Goal: Task Accomplishment & Management: Use online tool/utility

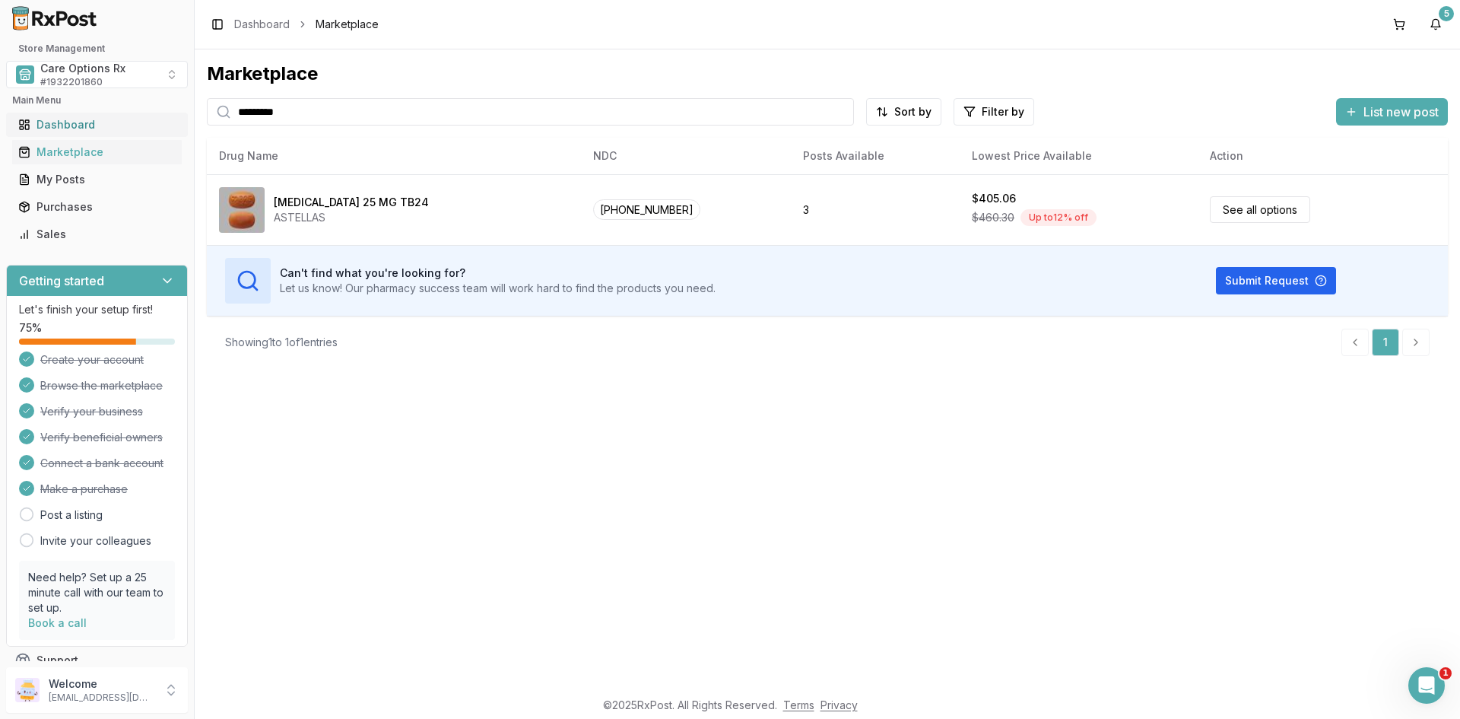
drag, startPoint x: 313, startPoint y: 109, endPoint x: 171, endPoint y: 116, distance: 142.3
click at [171, 116] on div "Store Management Care Options Rx # 1932201860 Main Menu Dashboard Marketplace M…" at bounding box center [730, 359] width 1460 height 719
drag, startPoint x: 138, startPoint y: 125, endPoint x: 28, endPoint y: 142, distance: 111.6
click at [28, 142] on div "Store Management Care Options Rx # 1932201860 Main Menu Dashboard Marketplace M…" at bounding box center [730, 359] width 1460 height 719
type input "*****"
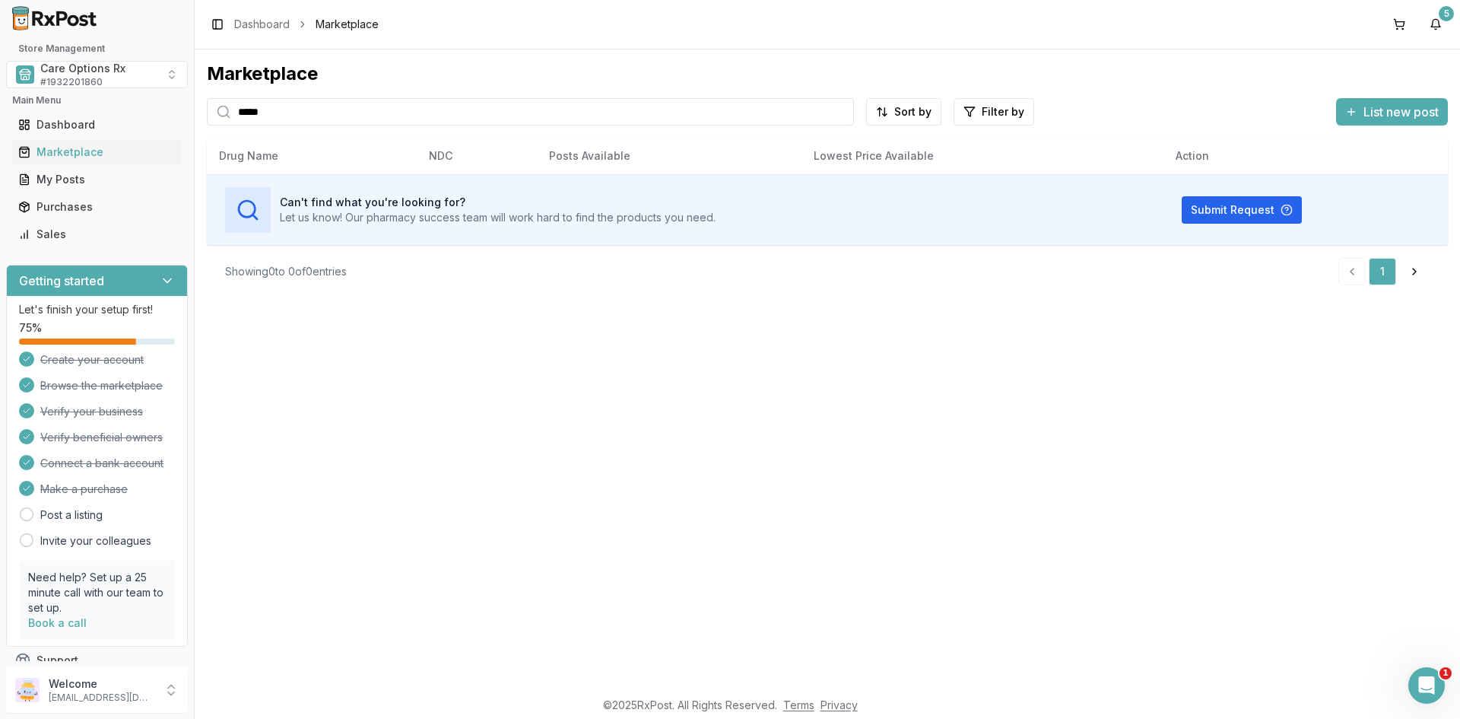
click at [535, 597] on div "Marketplace ***** Sort by Filter by List new post Card Table Can't find what yo…" at bounding box center [827, 368] width 1265 height 639
click at [1439, 21] on button "5" at bounding box center [1435, 24] width 24 height 24
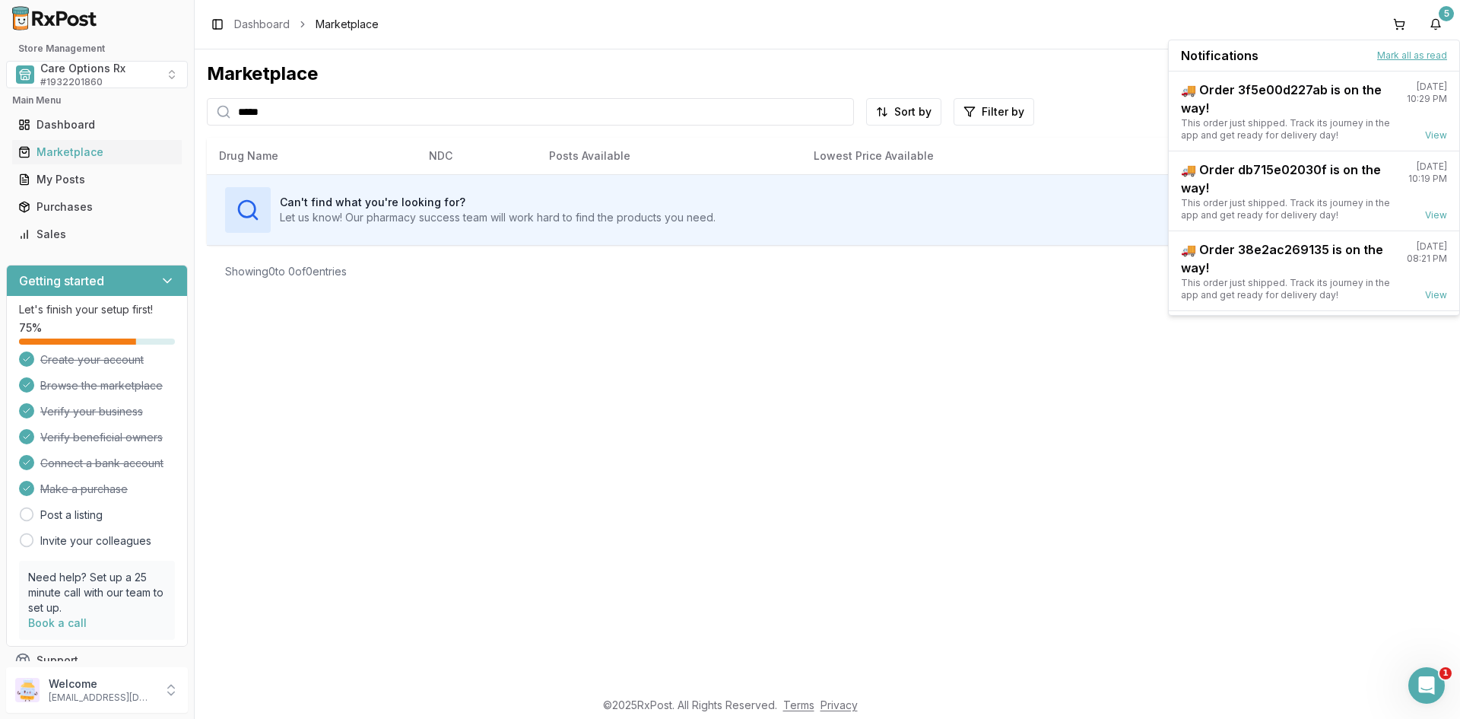
click at [1397, 52] on button "Mark all as read" at bounding box center [1412, 55] width 70 height 12
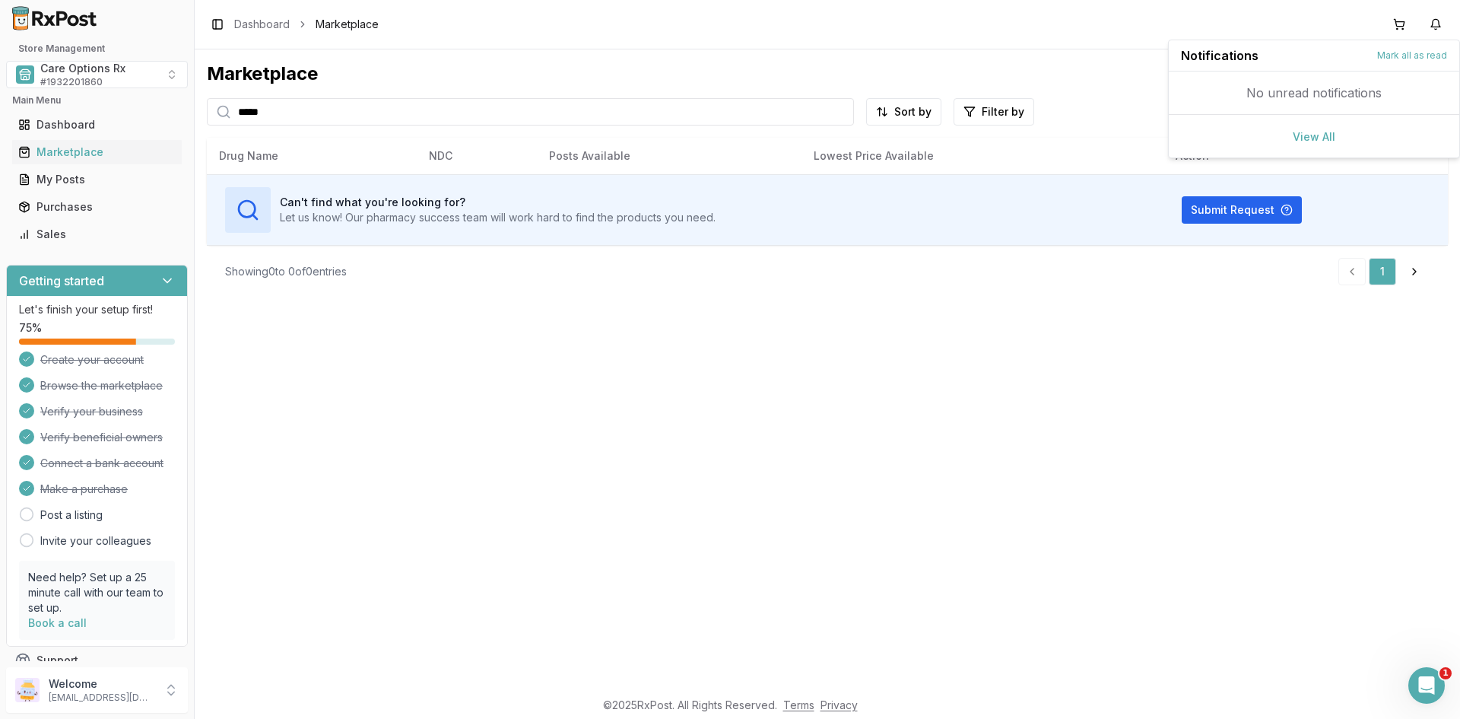
click at [617, 67] on div "Marketplace" at bounding box center [827, 74] width 1241 height 24
click at [68, 208] on div "Purchases" at bounding box center [96, 206] width 157 height 15
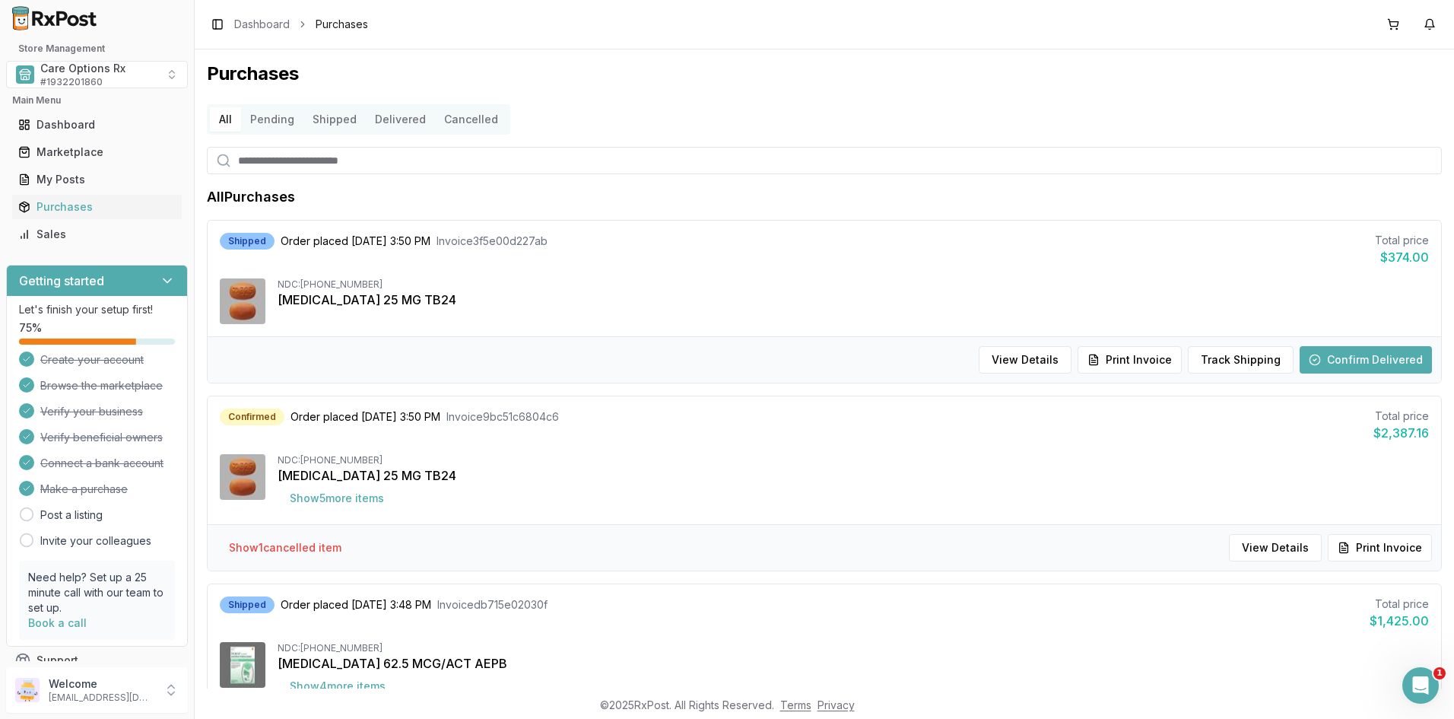
click at [391, 116] on button "Delivered" at bounding box center [400, 119] width 69 height 24
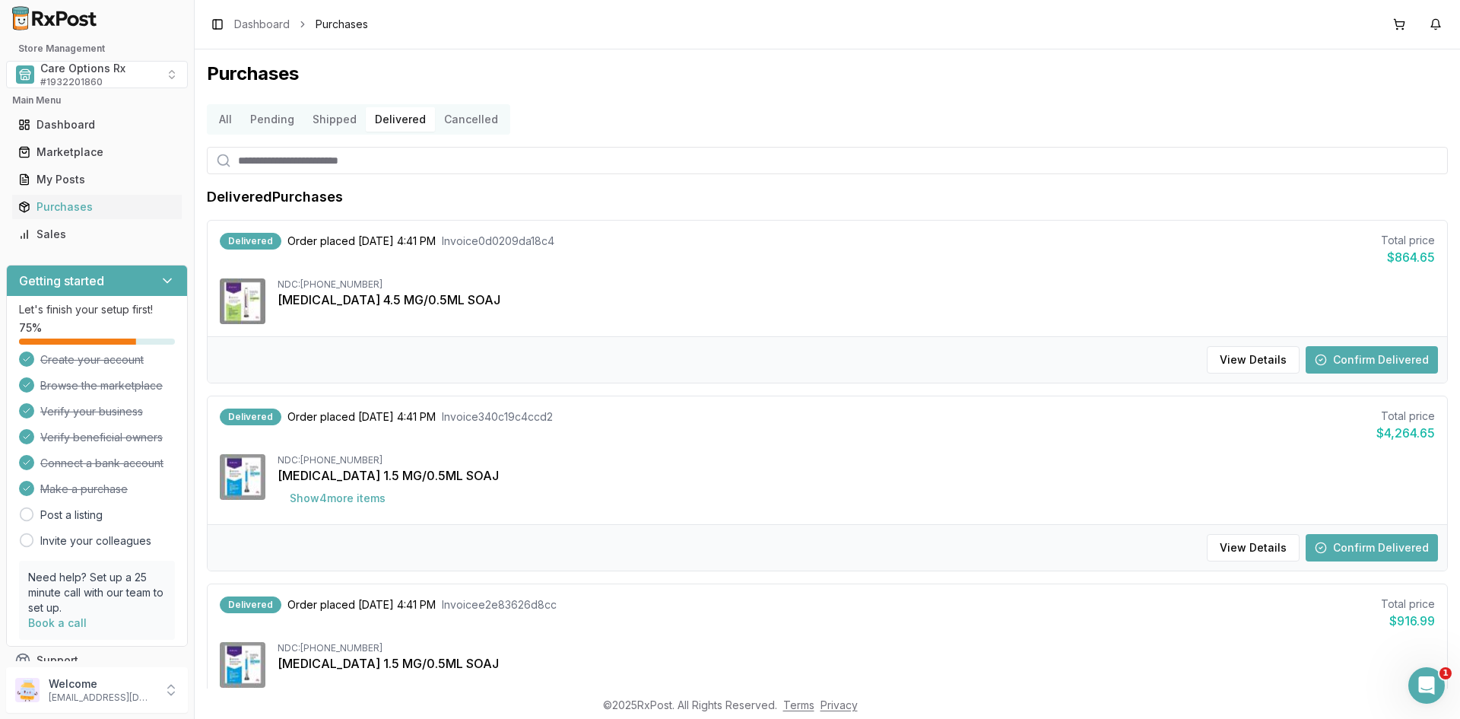
click at [1358, 353] on button "Confirm Delivered" at bounding box center [1371, 359] width 132 height 27
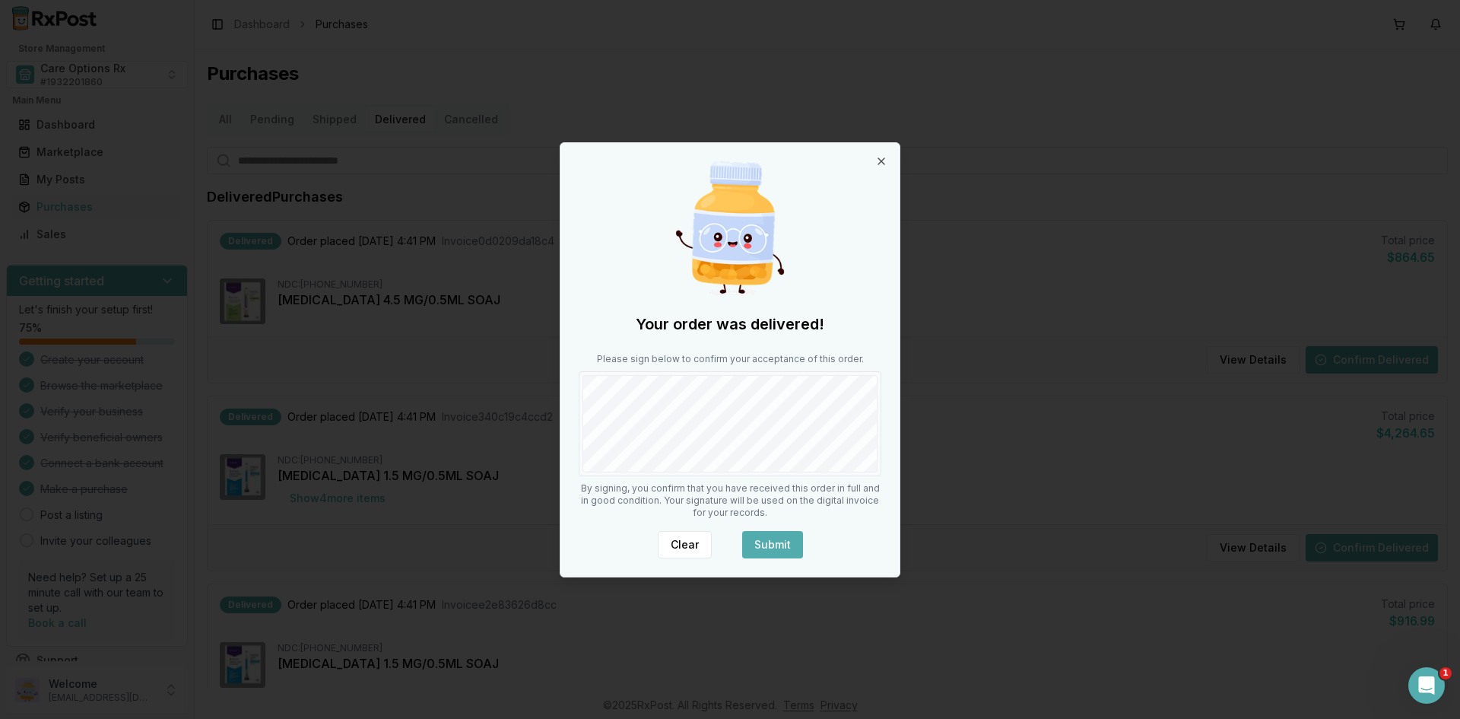
click at [782, 541] on button "Submit" at bounding box center [772, 544] width 61 height 27
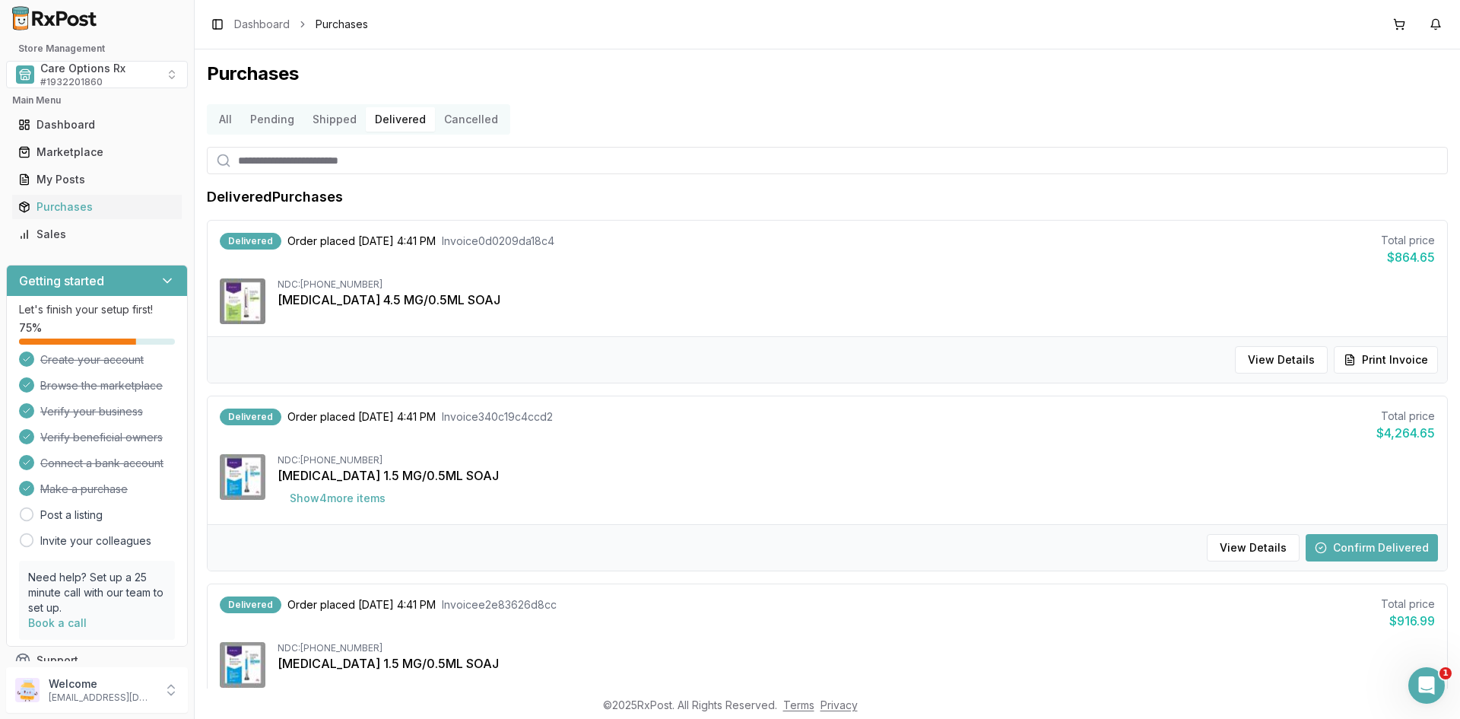
click at [1334, 546] on button "Confirm Delivered" at bounding box center [1371, 547] width 132 height 27
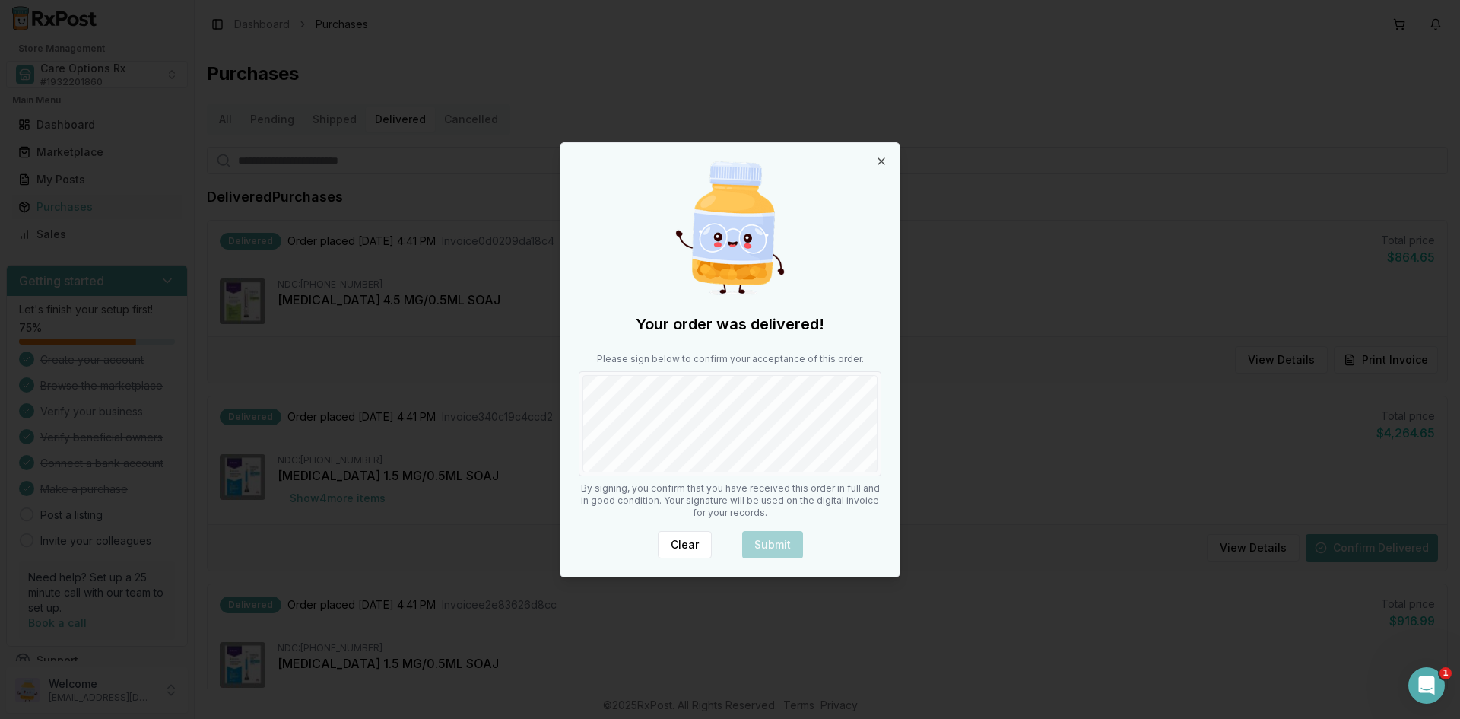
click at [682, 473] on div at bounding box center [730, 423] width 303 height 105
drag, startPoint x: 763, startPoint y: 538, endPoint x: 763, endPoint y: 525, distance: 13.7
click at [762, 538] on button "Submit" at bounding box center [772, 544] width 61 height 27
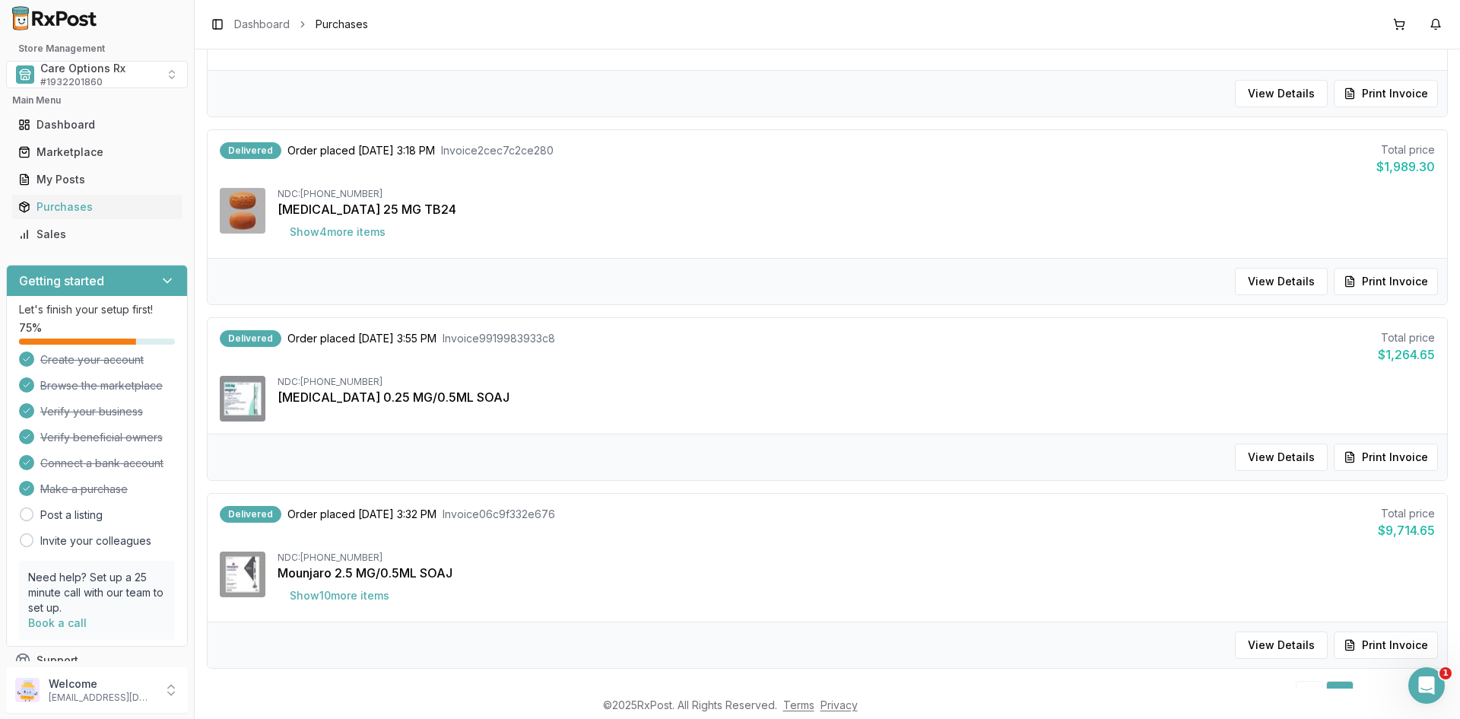
scroll to position [1425, 0]
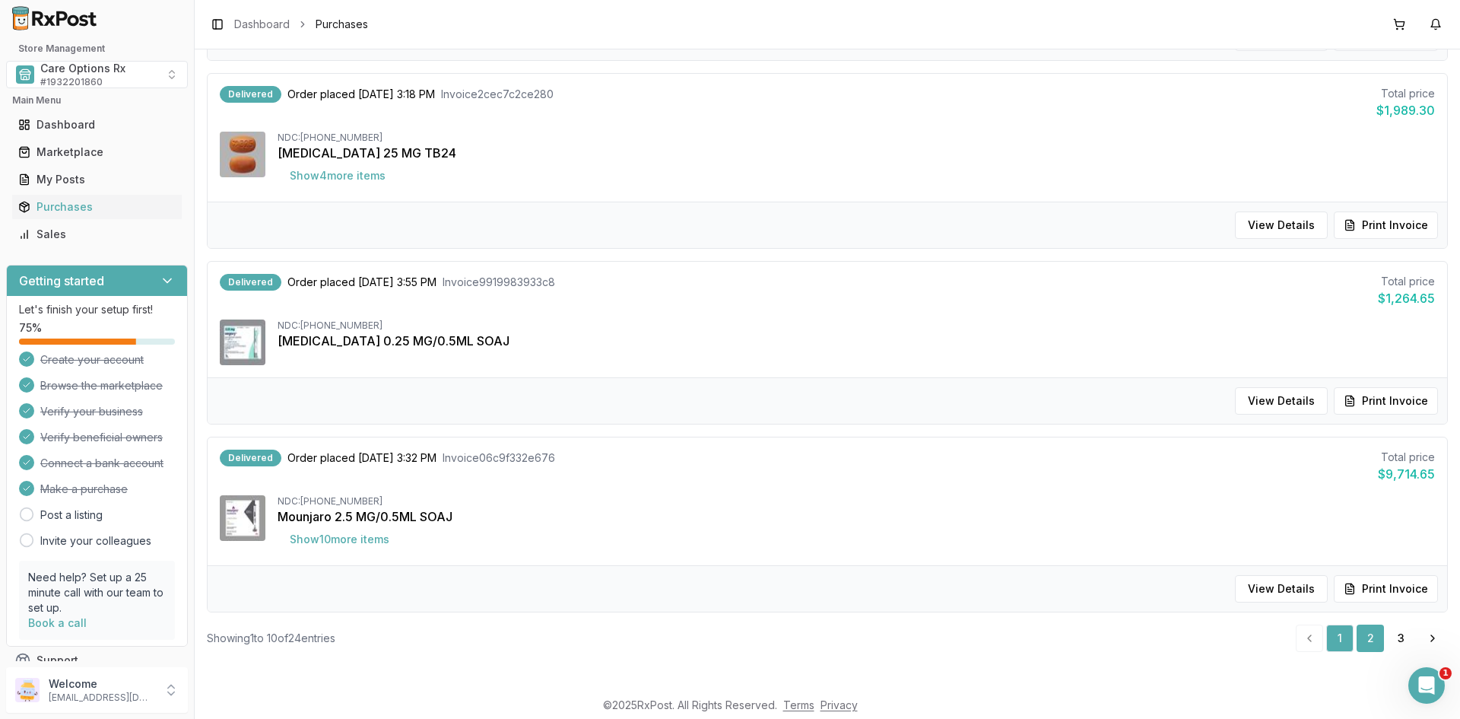
click at [1356, 638] on link "2" at bounding box center [1369, 637] width 27 height 27
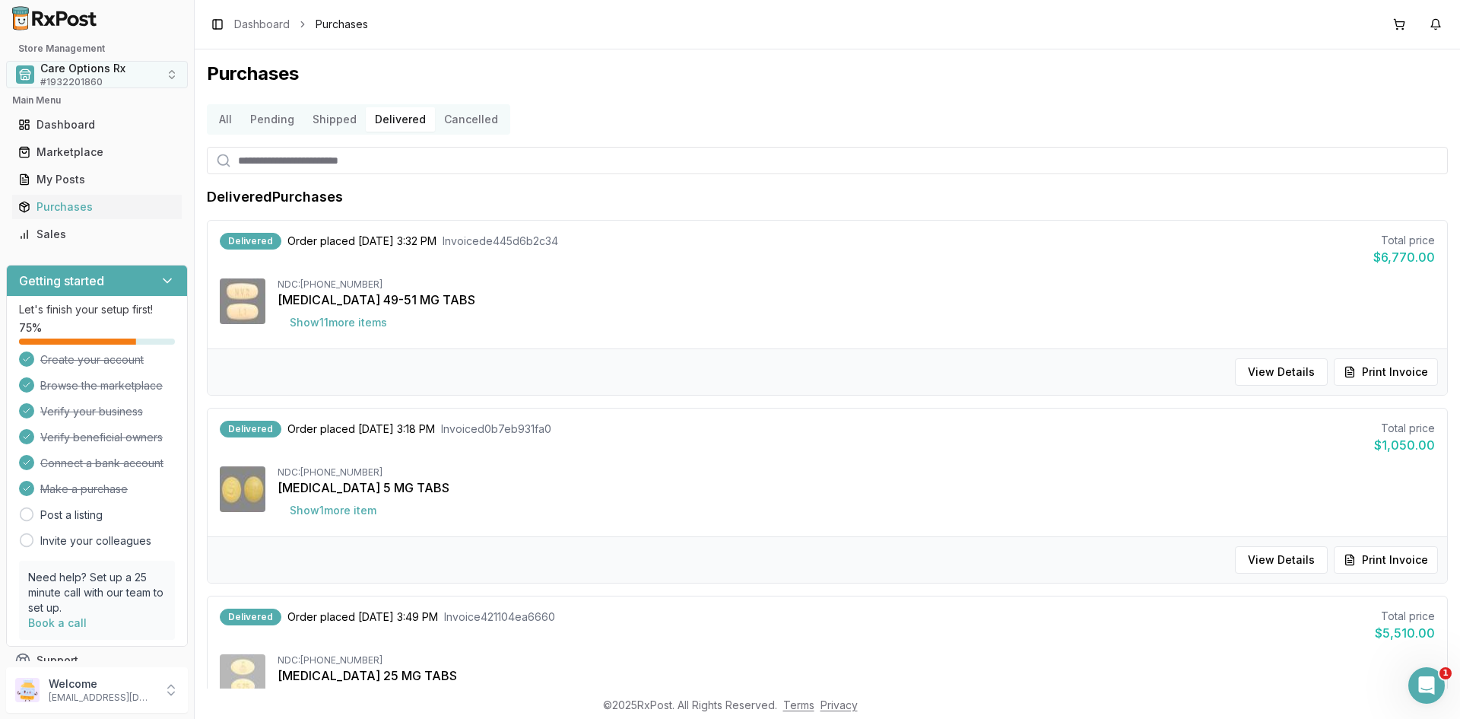
click at [80, 71] on span "Care Options Rx" at bounding box center [82, 68] width 85 height 15
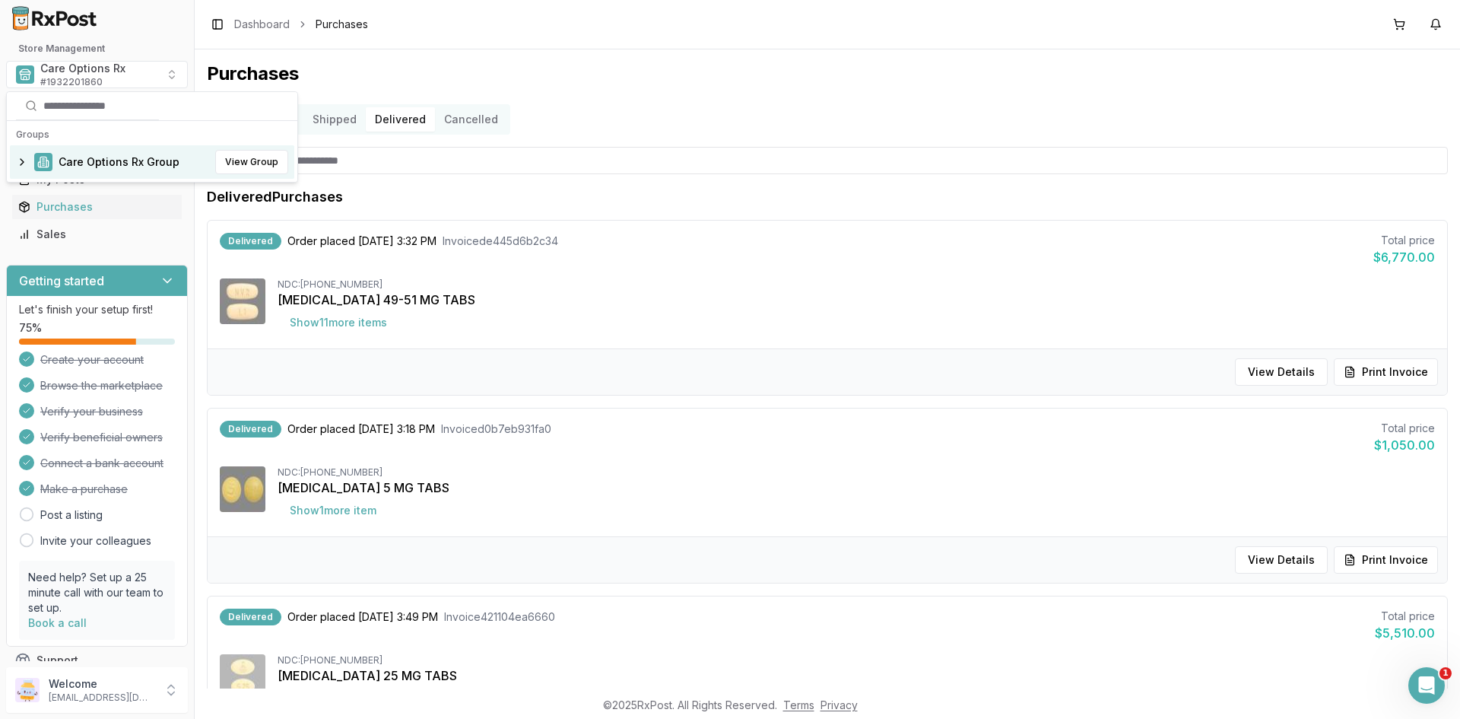
click at [78, 167] on span "Care Options Rx Group" at bounding box center [119, 161] width 121 height 15
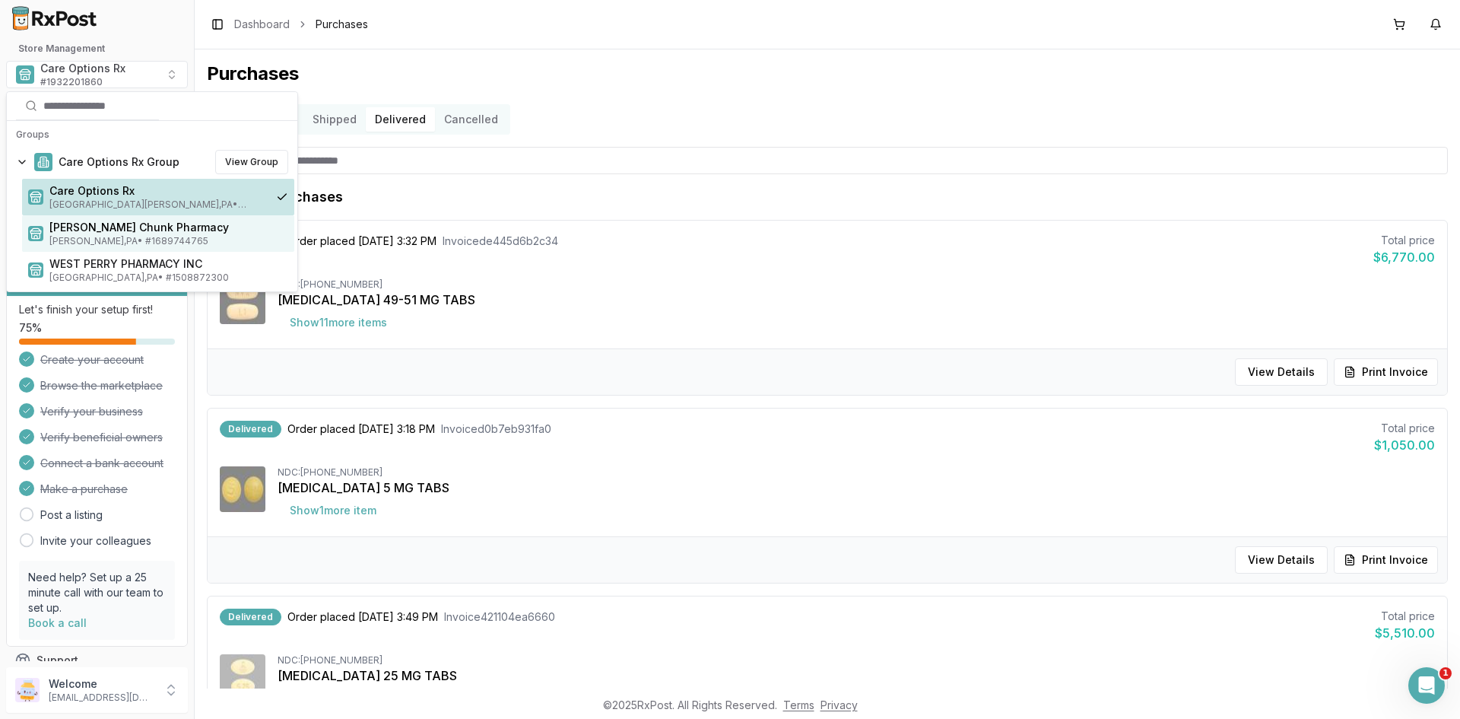
click at [76, 228] on span "Mauch Chunk Pharmacy" at bounding box center [168, 227] width 239 height 15
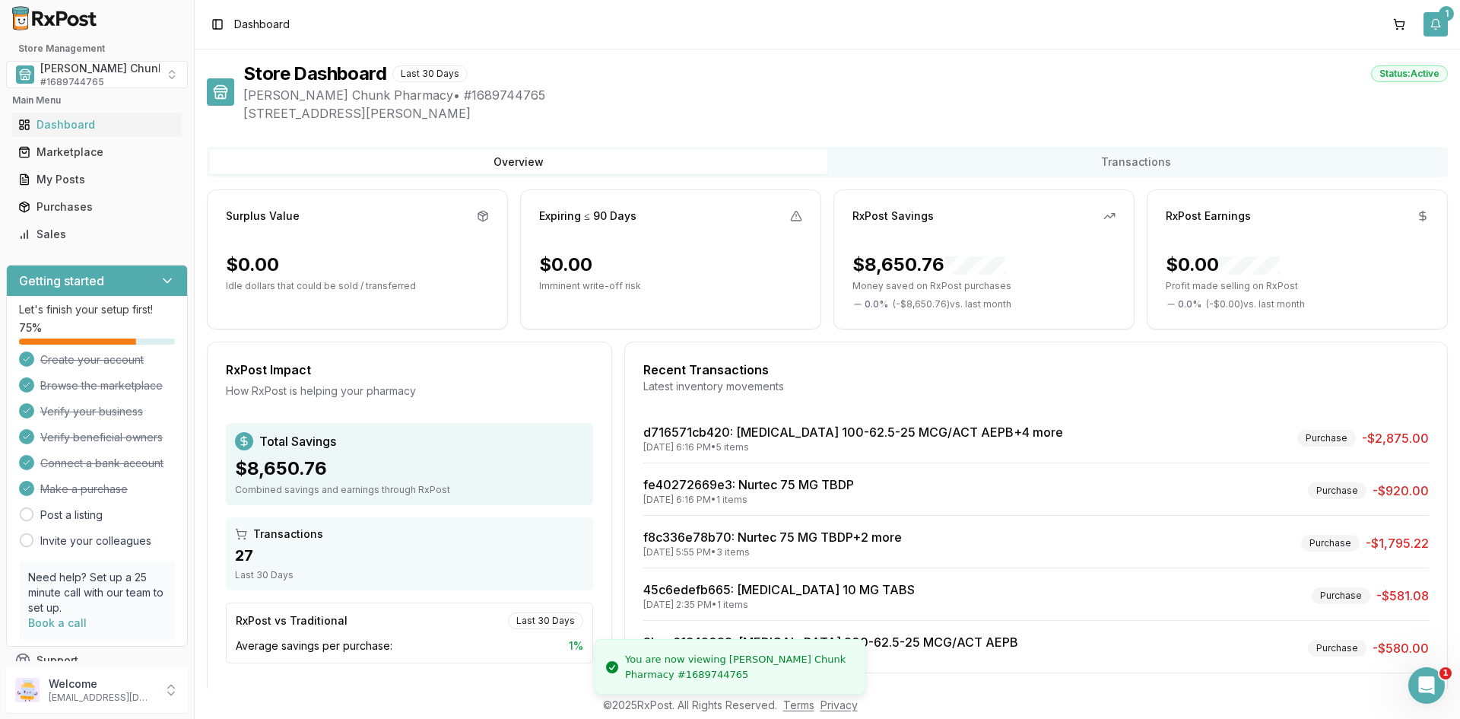
click at [1440, 26] on button "1" at bounding box center [1435, 24] width 24 height 24
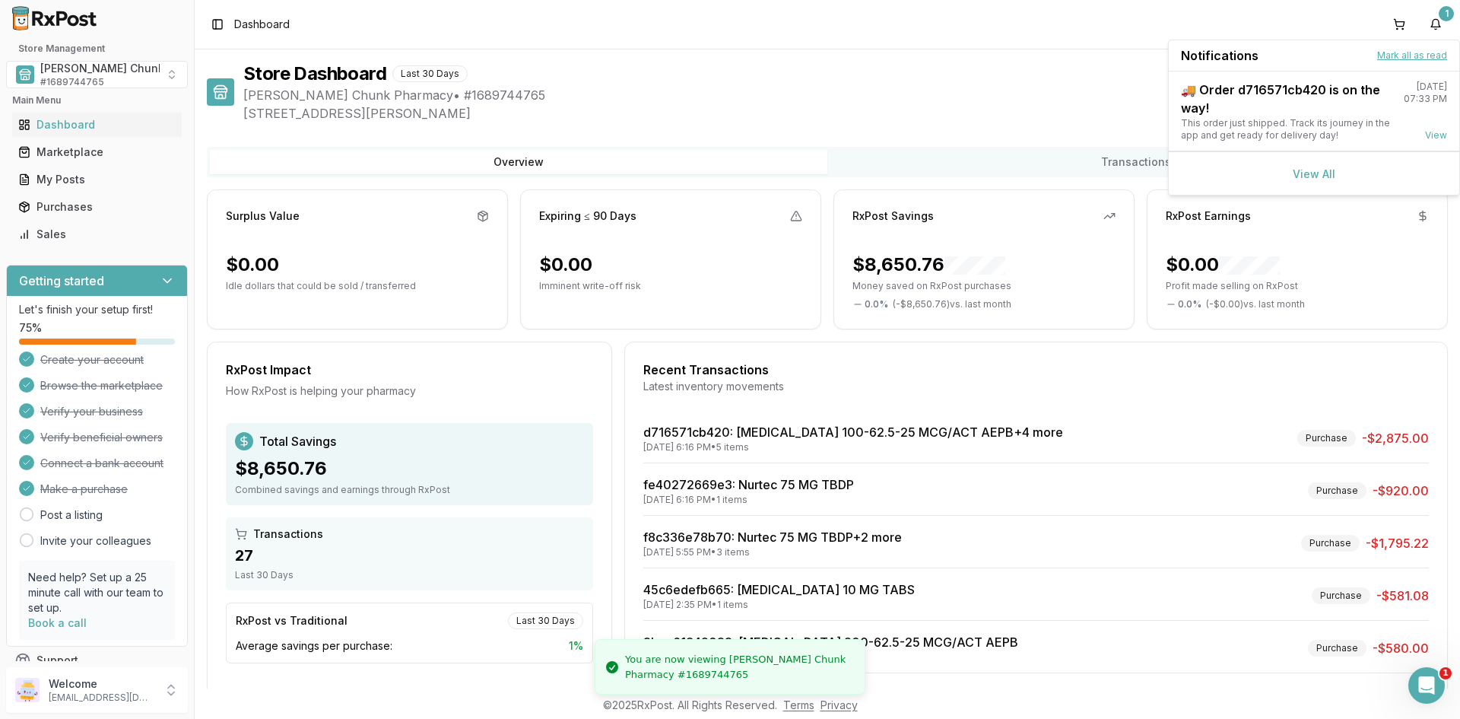
click at [1386, 56] on button "Mark all as read" at bounding box center [1412, 55] width 70 height 12
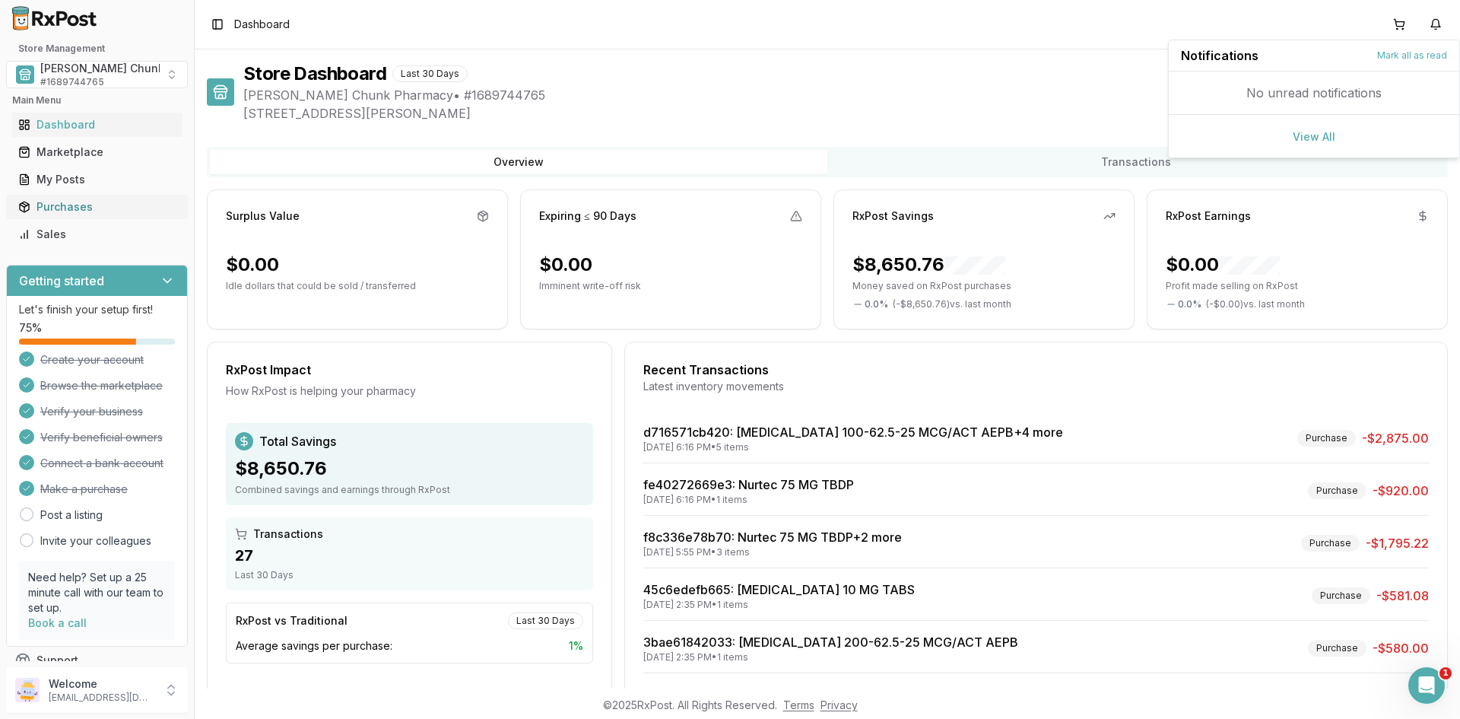
click at [65, 200] on div "Purchases" at bounding box center [96, 206] width 157 height 15
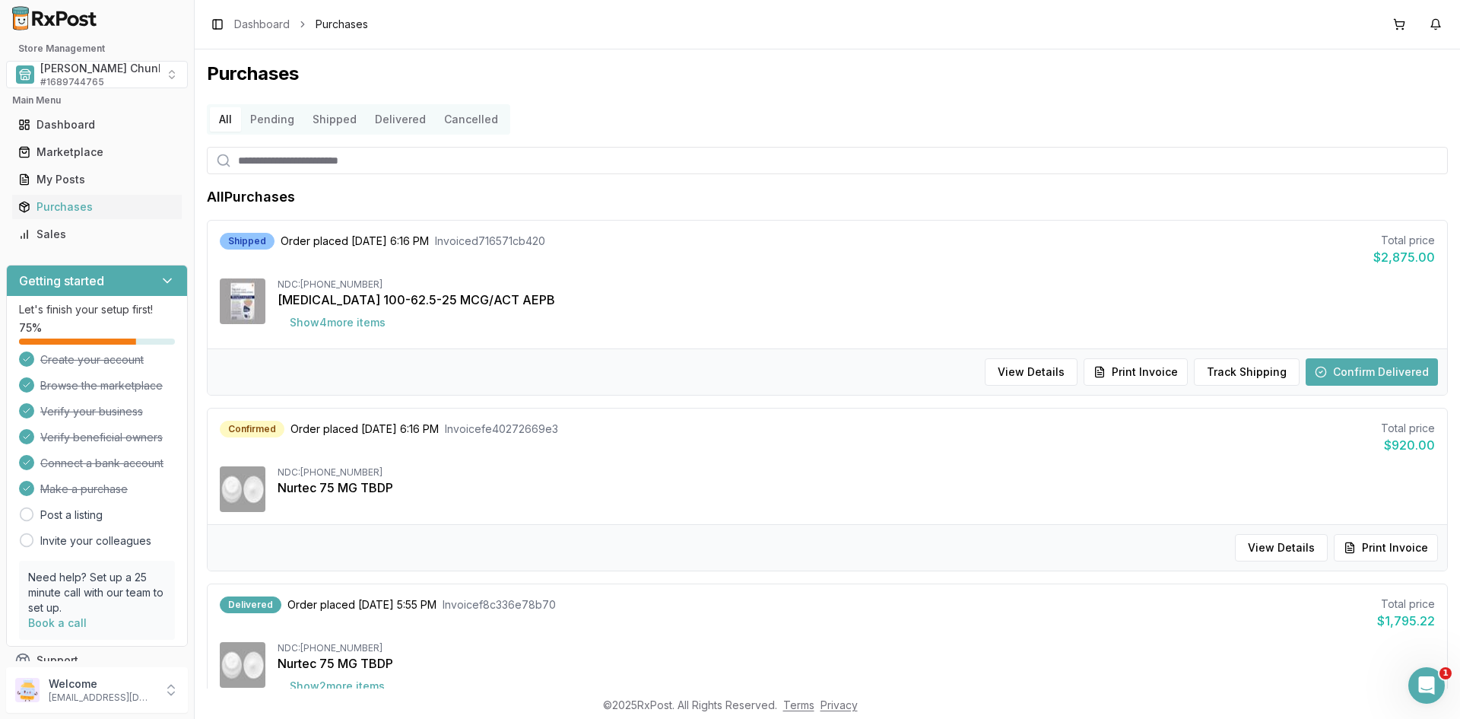
click at [393, 121] on button "Delivered" at bounding box center [400, 119] width 69 height 24
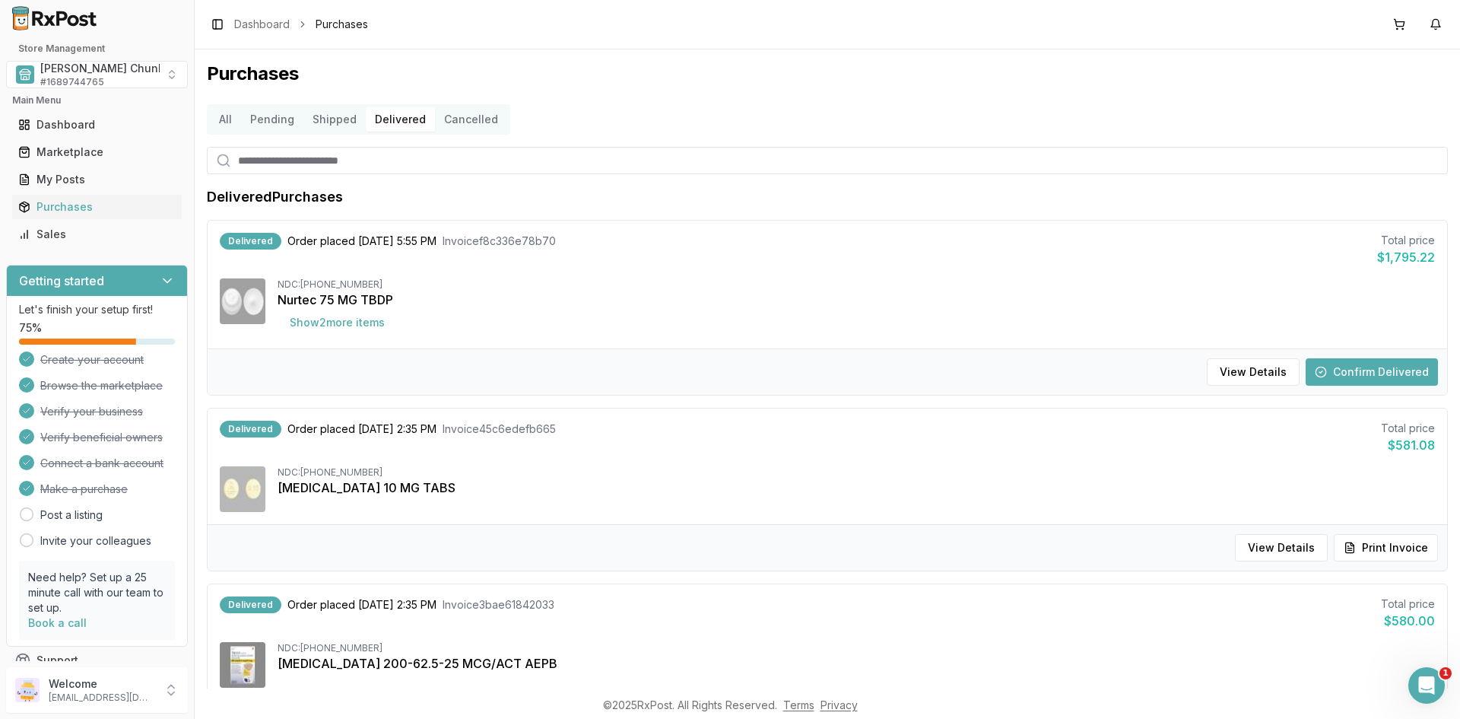
click at [1354, 369] on button "Confirm Delivered" at bounding box center [1371, 371] width 132 height 27
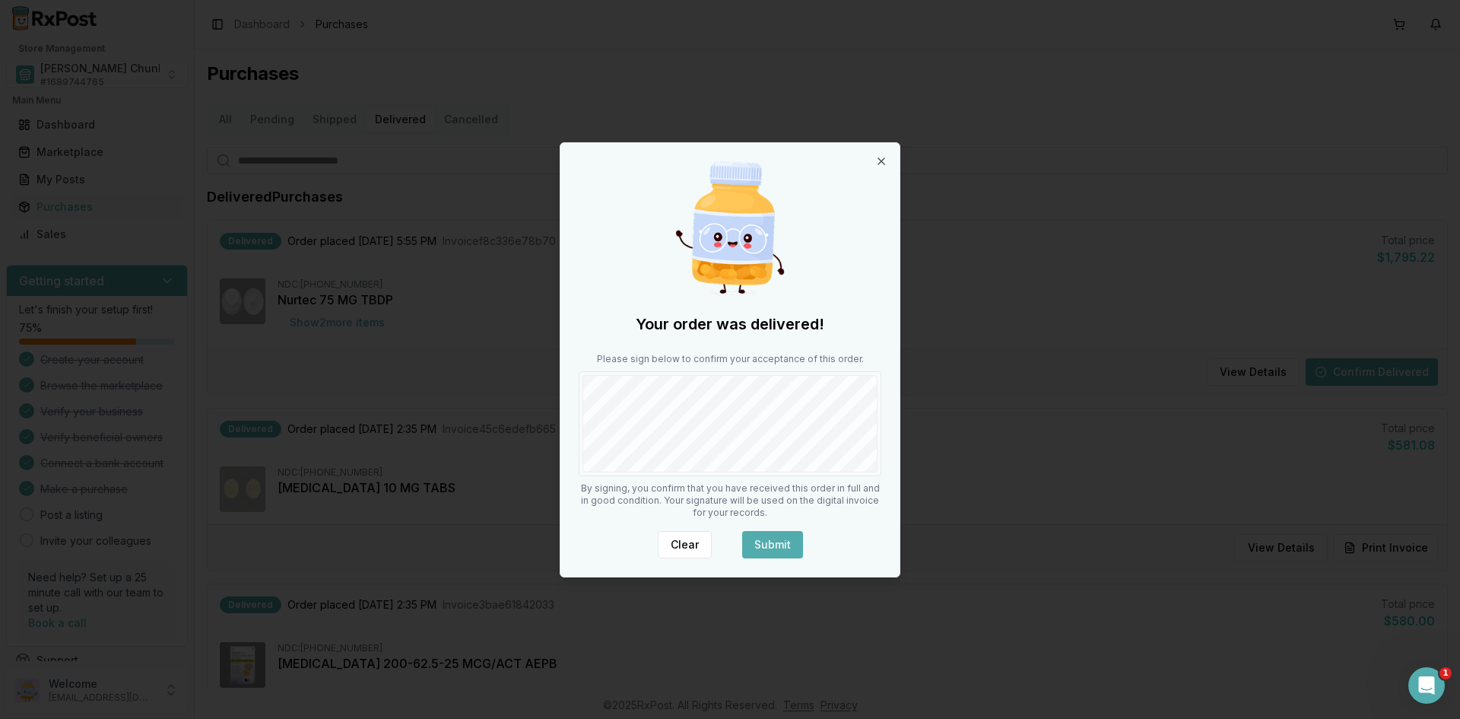
click at [763, 538] on button "Submit" at bounding box center [772, 544] width 61 height 27
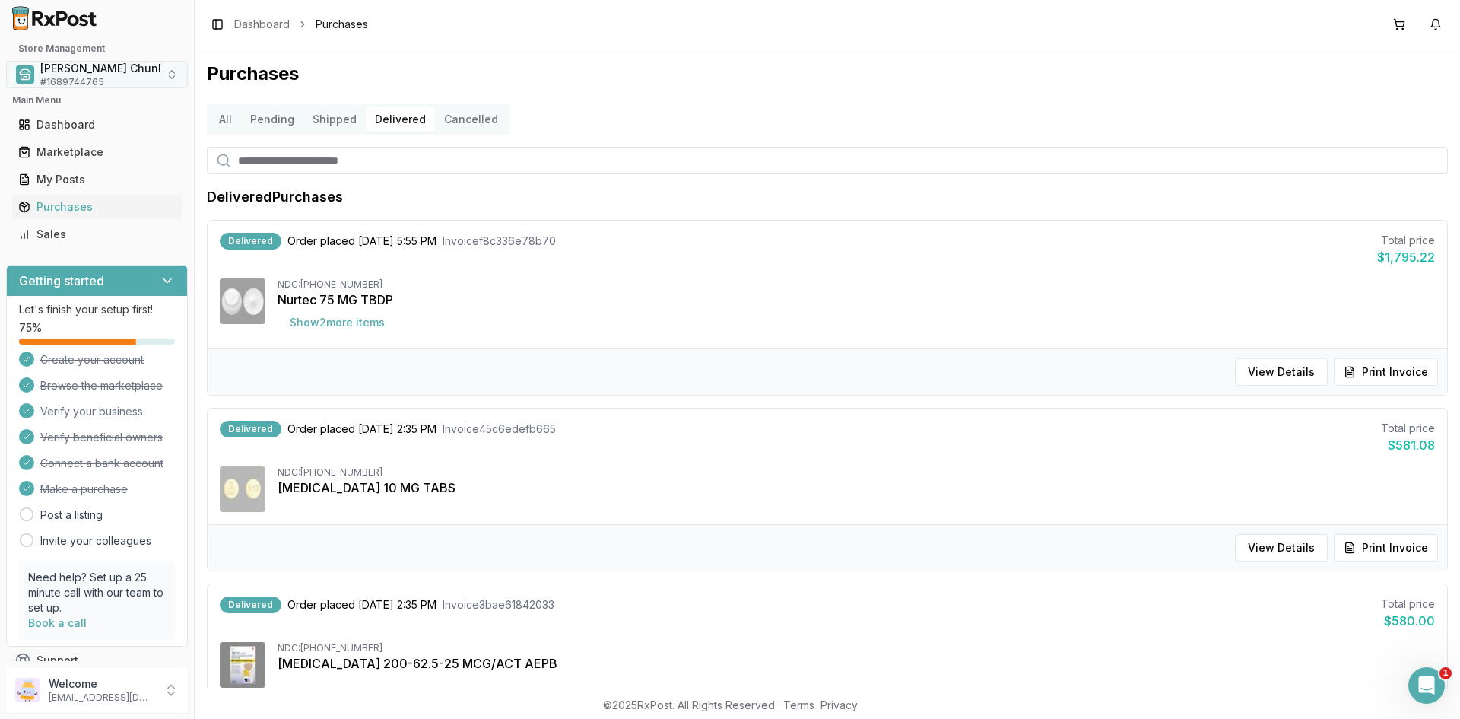
click at [81, 78] on span "# 1689744765" at bounding box center [72, 82] width 64 height 12
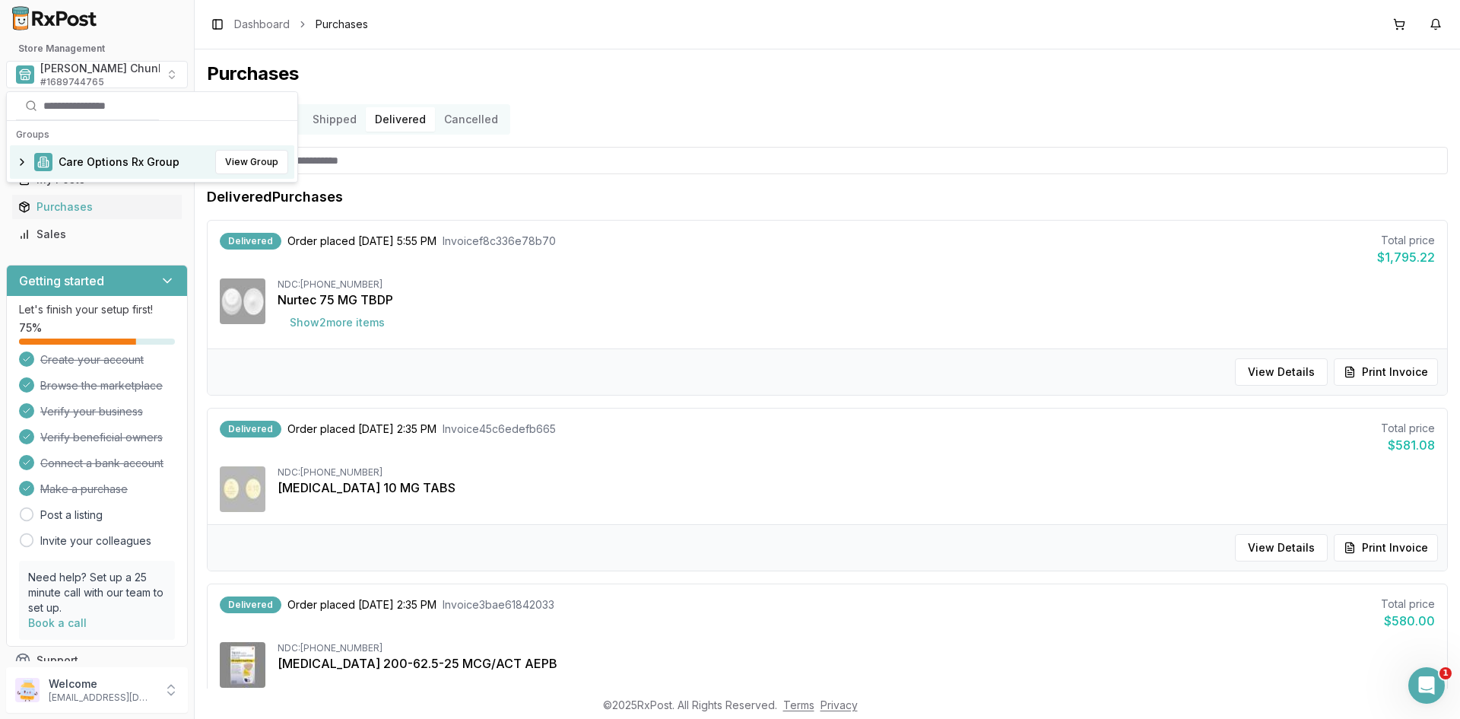
click at [117, 160] on span "Care Options Rx Group" at bounding box center [119, 161] width 121 height 15
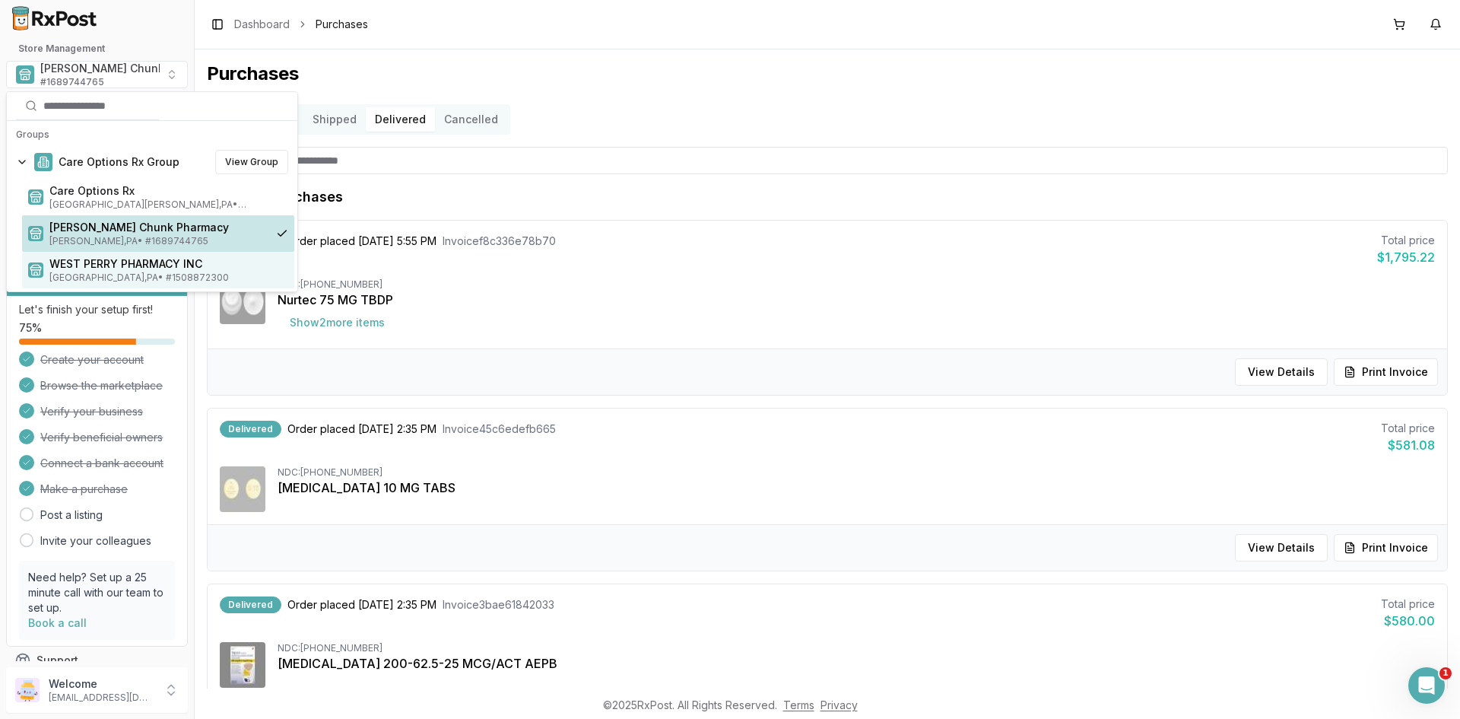
click at [100, 263] on span "WEST PERRY PHARMACY INC" at bounding box center [168, 263] width 239 height 15
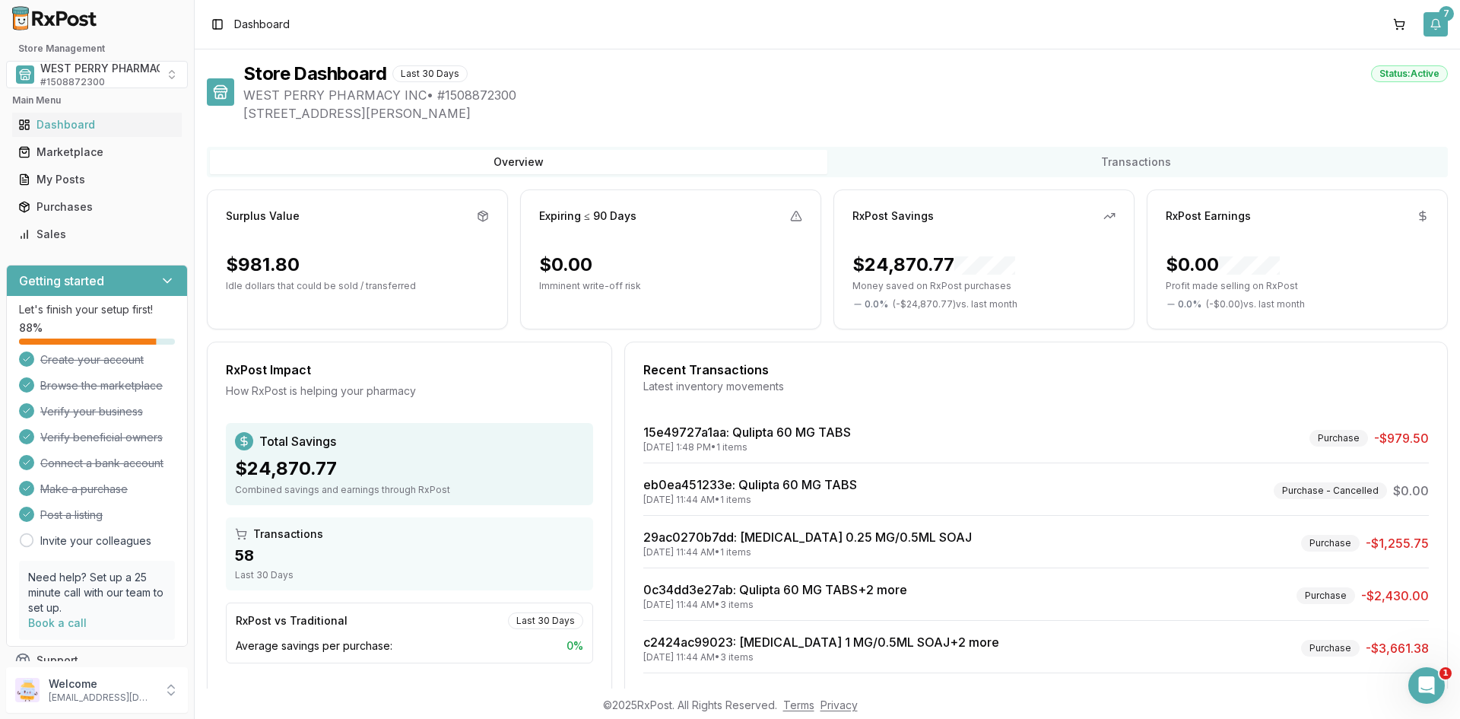
click at [1436, 23] on button "7" at bounding box center [1435, 24] width 24 height 24
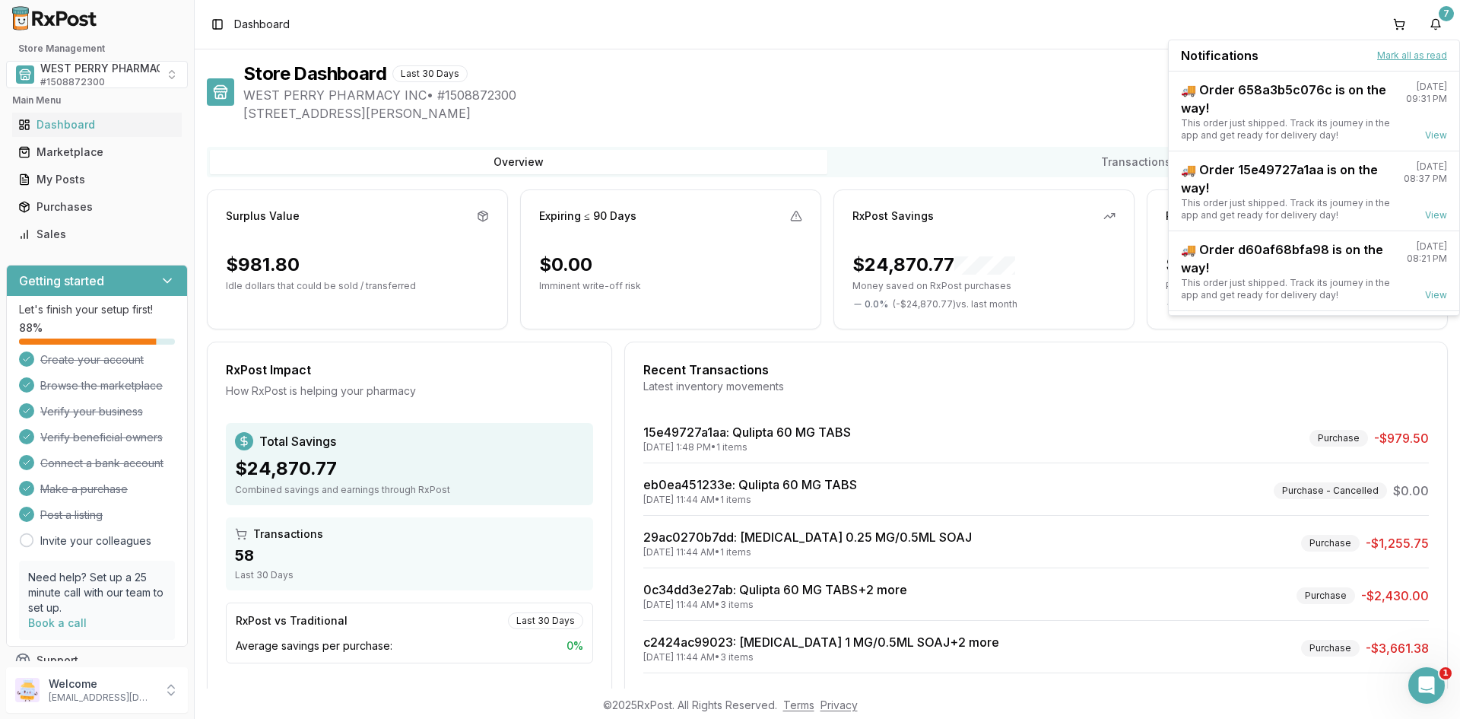
click at [1389, 56] on button "Mark all as read" at bounding box center [1412, 55] width 70 height 12
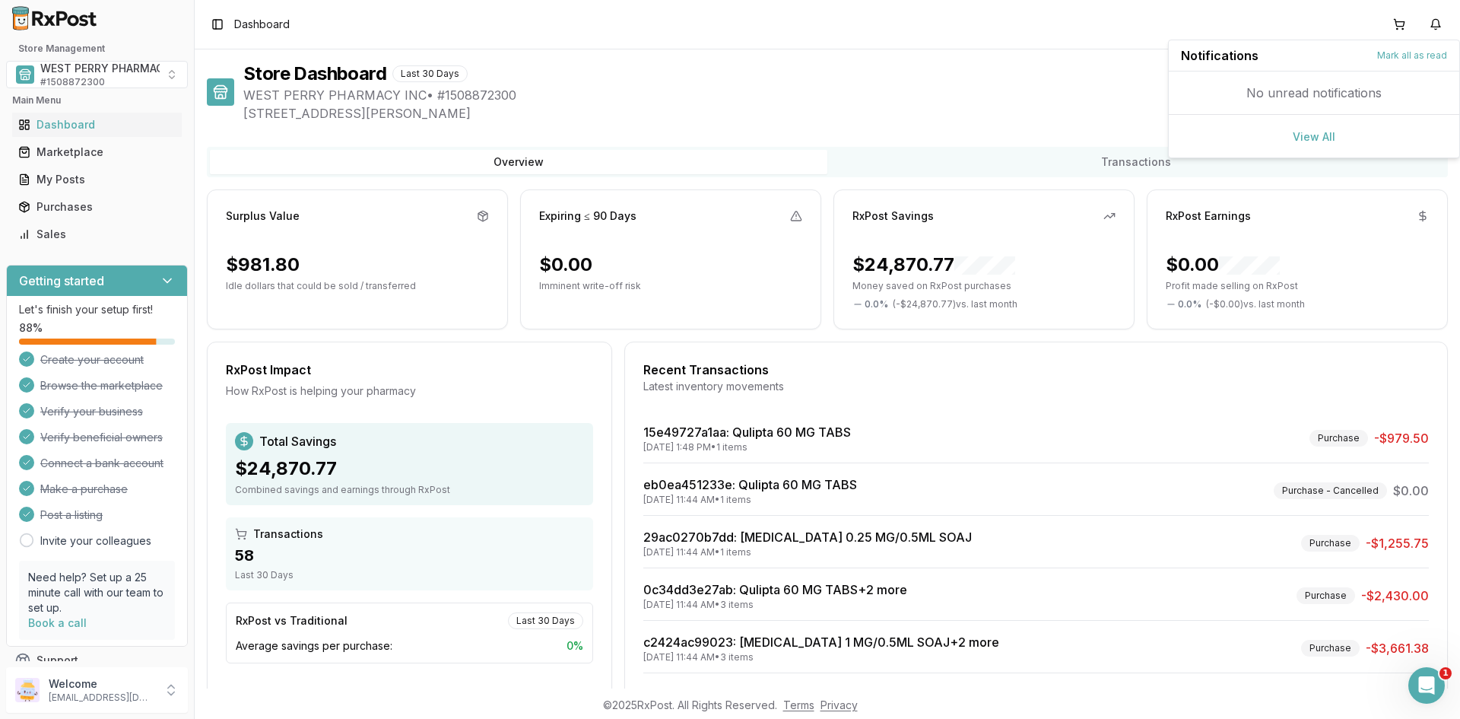
click at [1379, 189] on div "RxPost Earnings $0.00 Profit made selling on RxPost 0.0 % ( - $0.00 ) vs. last …" at bounding box center [1297, 259] width 301 height 140
click at [49, 154] on div "Marketplace" at bounding box center [96, 151] width 157 height 15
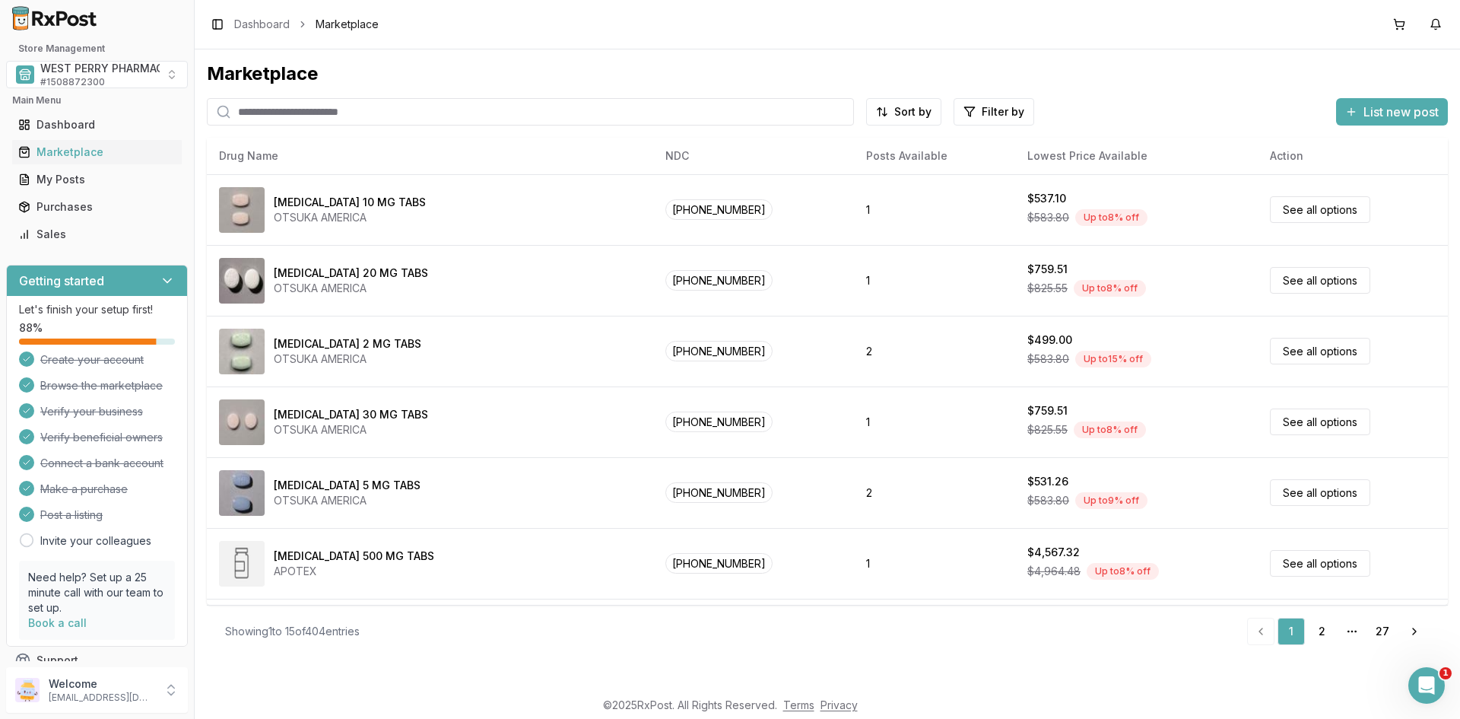
click at [304, 105] on input "search" at bounding box center [530, 111] width 647 height 27
type input "*******"
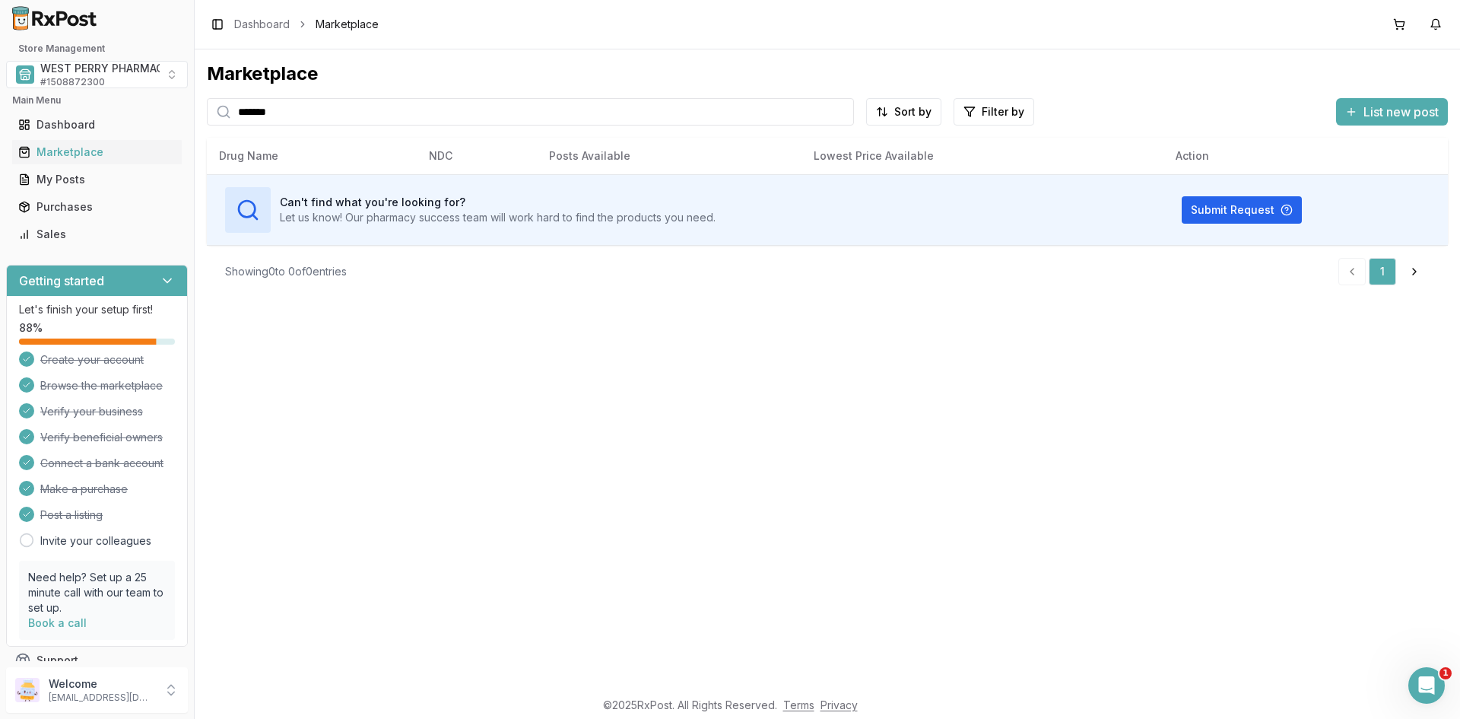
click at [477, 380] on div "Marketplace ******* Sort by Filter by List new post Card Table Can't find what …" at bounding box center [827, 368] width 1265 height 639
click at [49, 206] on div "Purchases" at bounding box center [96, 206] width 157 height 15
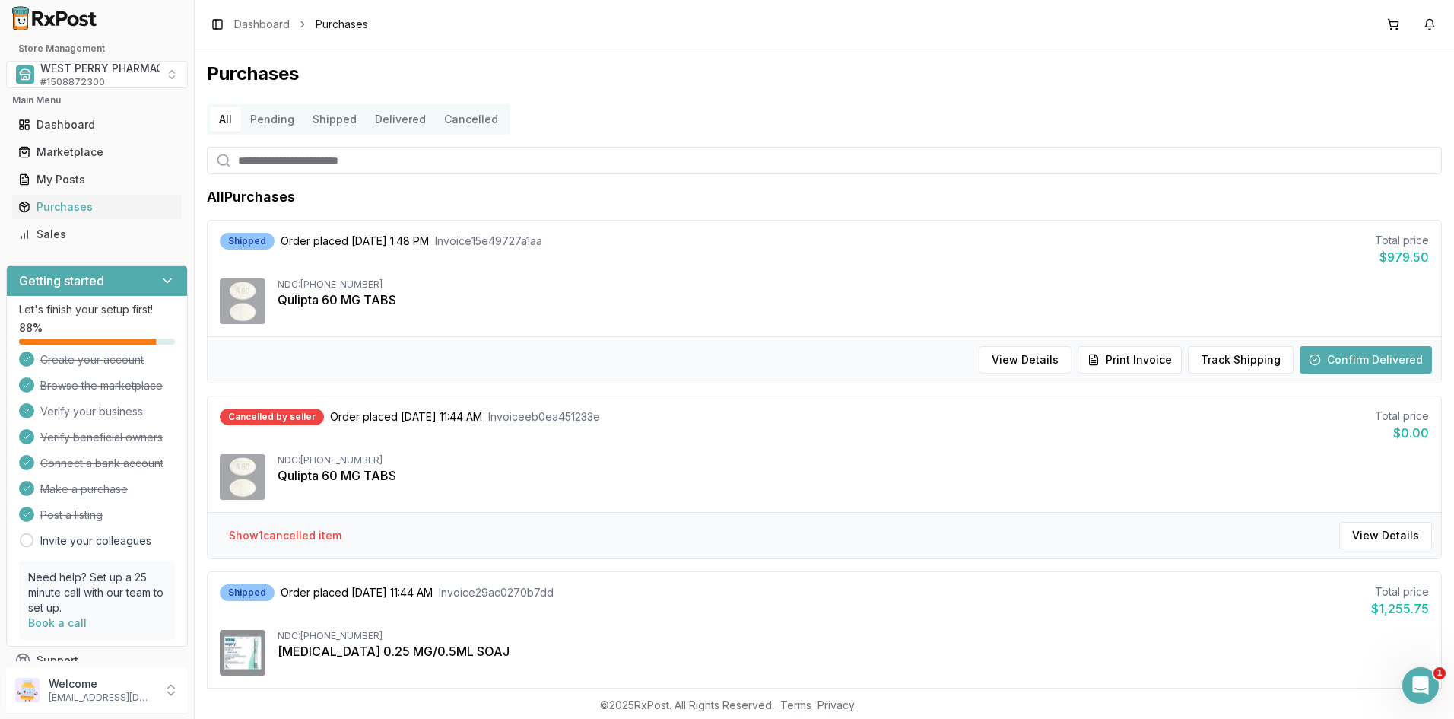
click at [387, 114] on button "Delivered" at bounding box center [400, 119] width 69 height 24
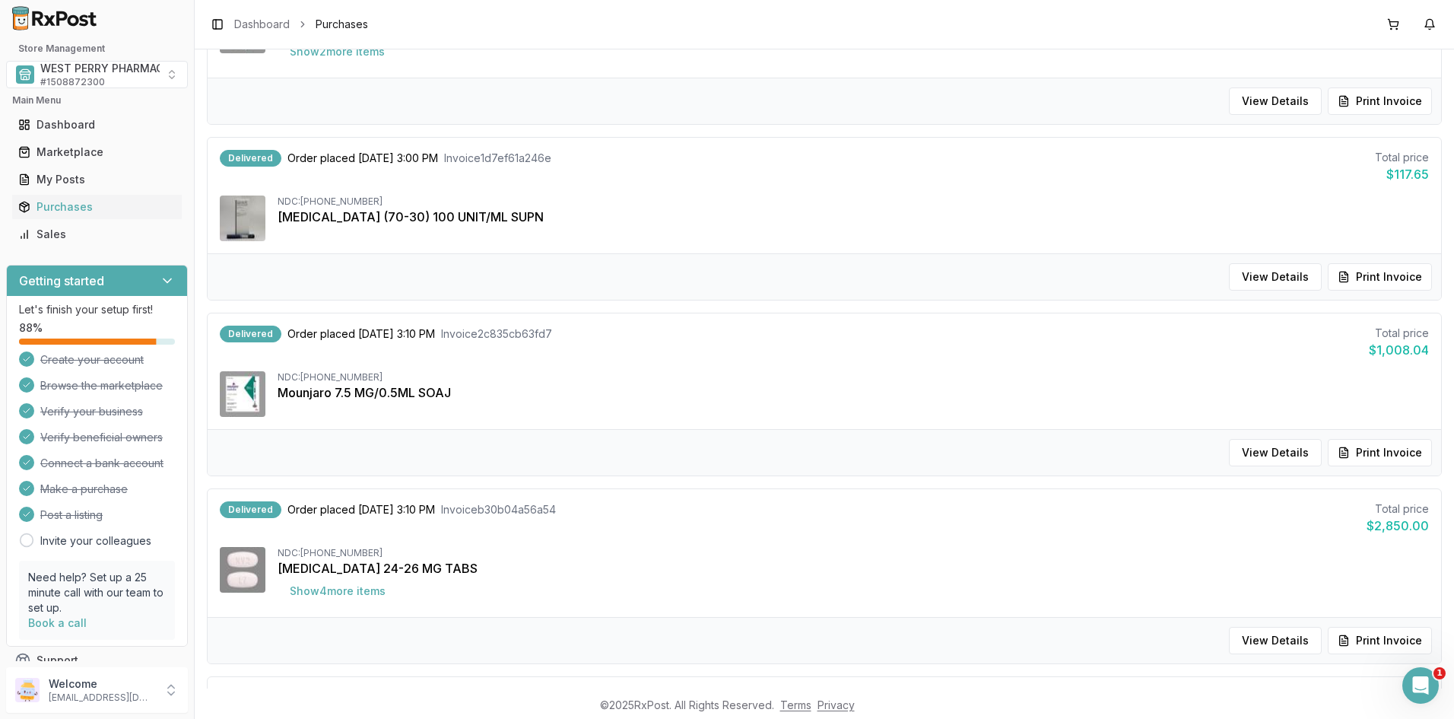
scroll to position [1413, 0]
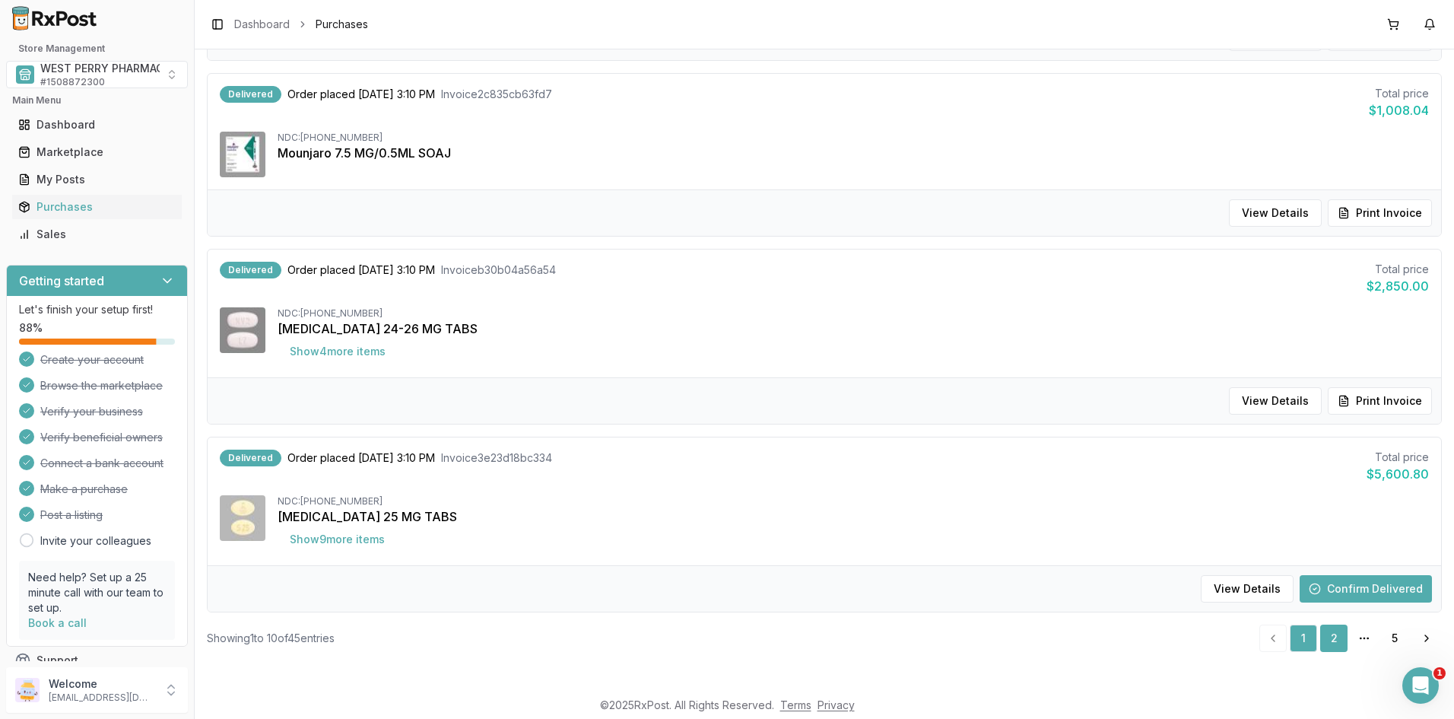
click at [1334, 641] on link "2" at bounding box center [1333, 637] width 27 height 27
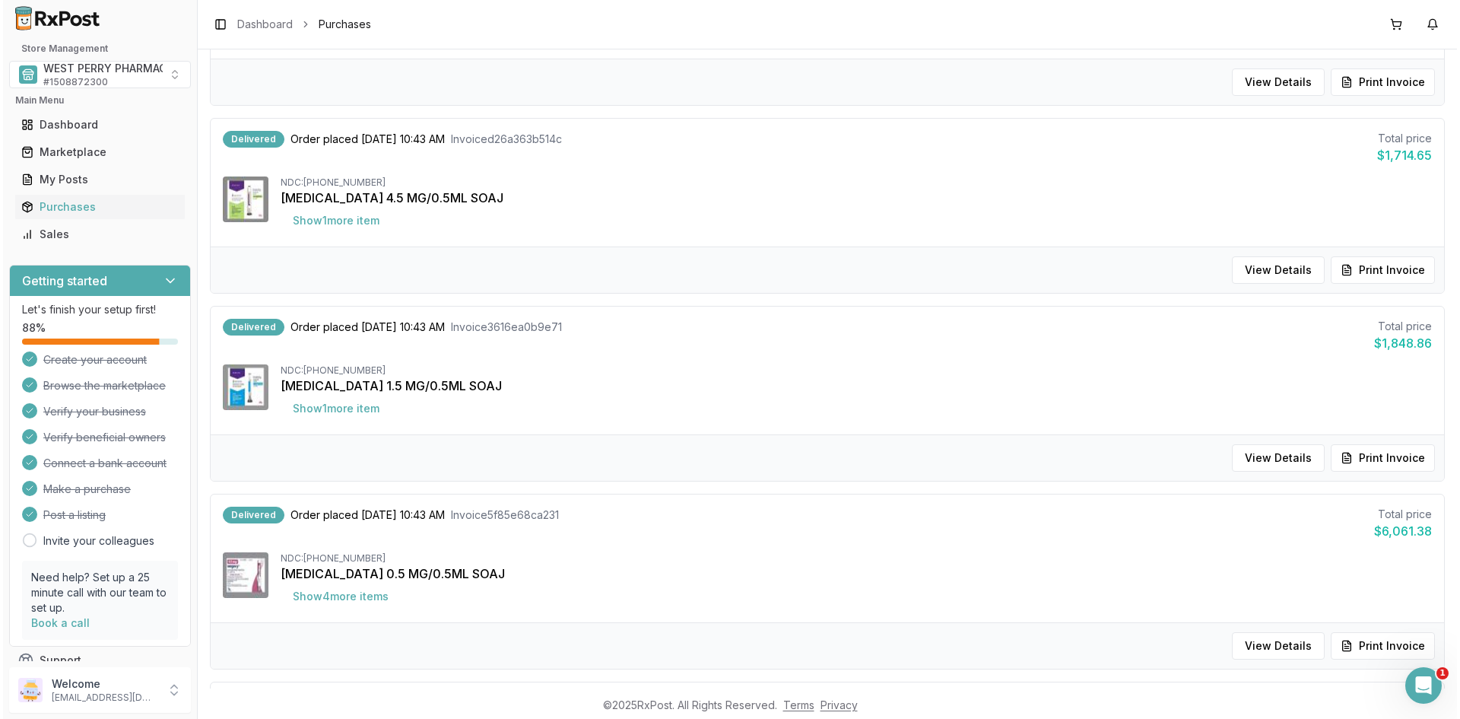
scroll to position [1461, 0]
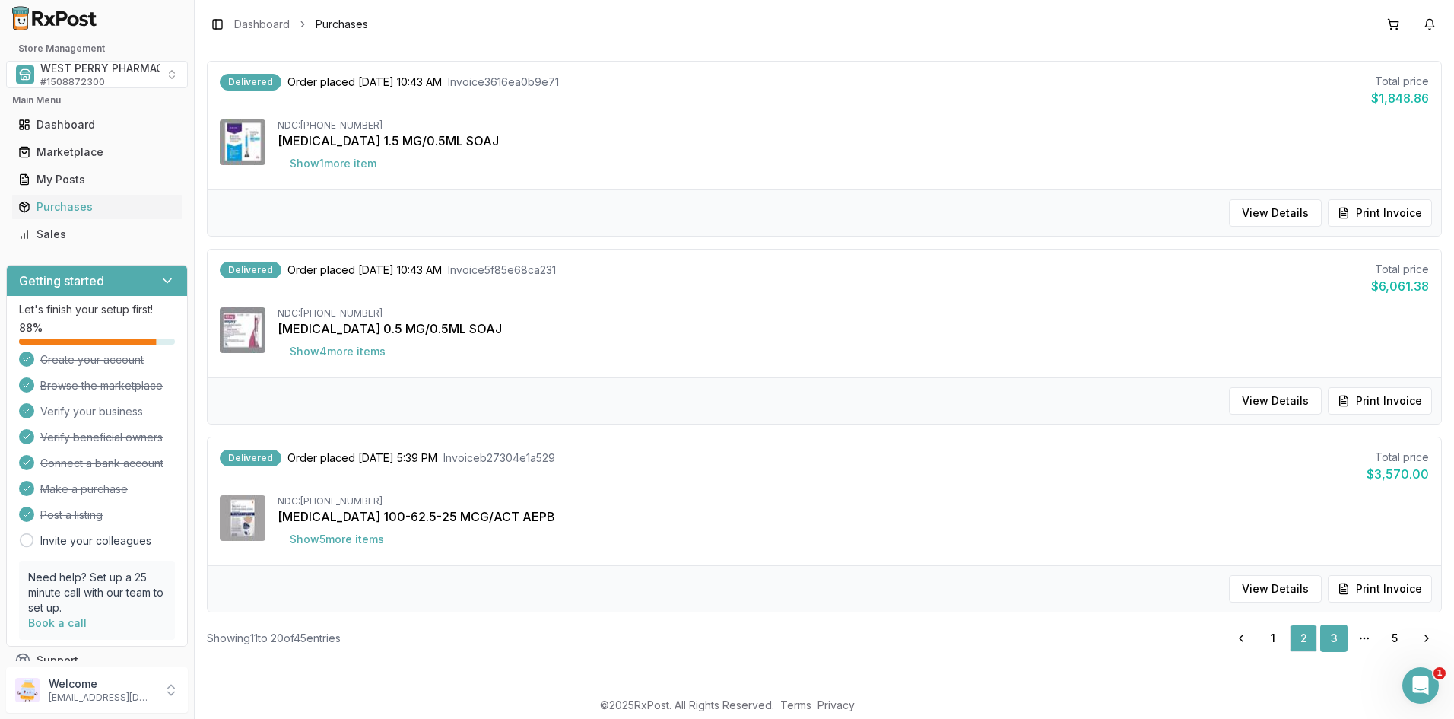
click at [1328, 642] on link "3" at bounding box center [1333, 637] width 27 height 27
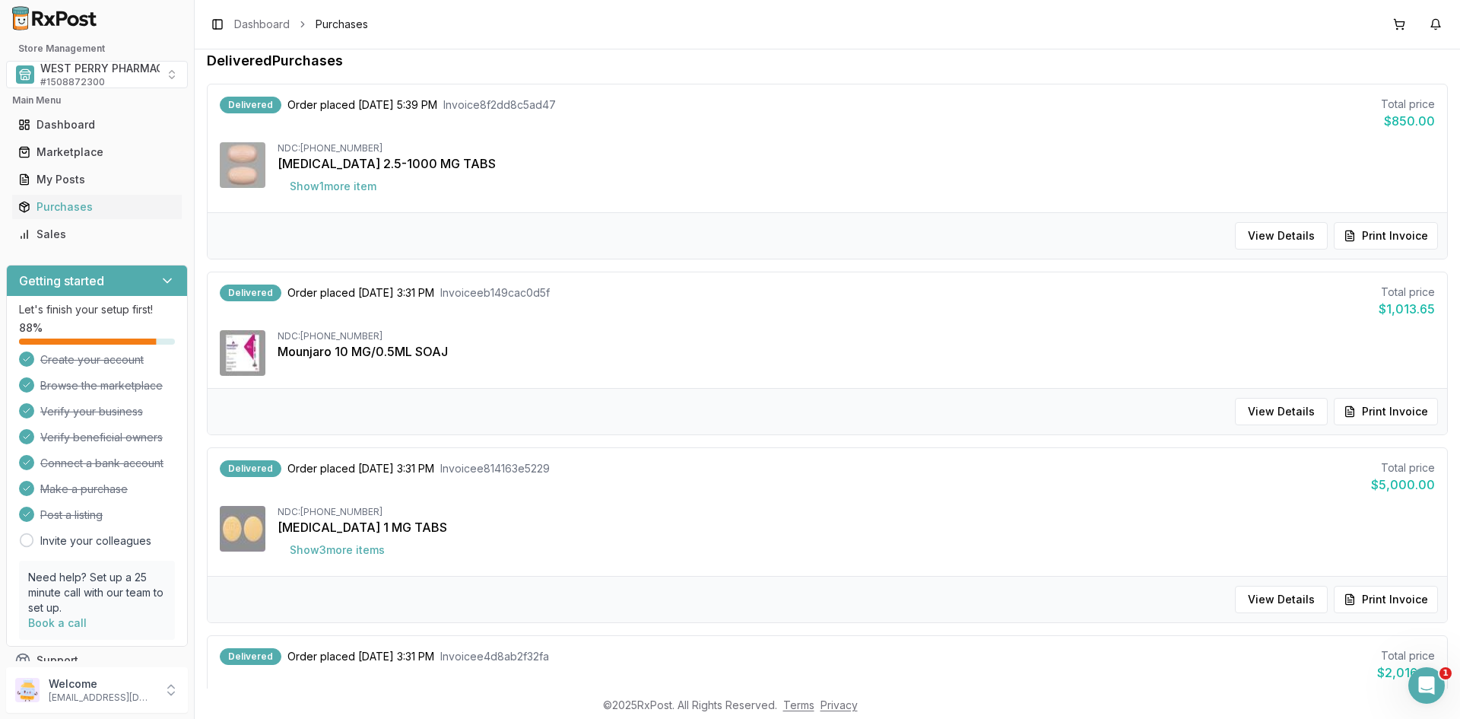
scroll to position [456, 0]
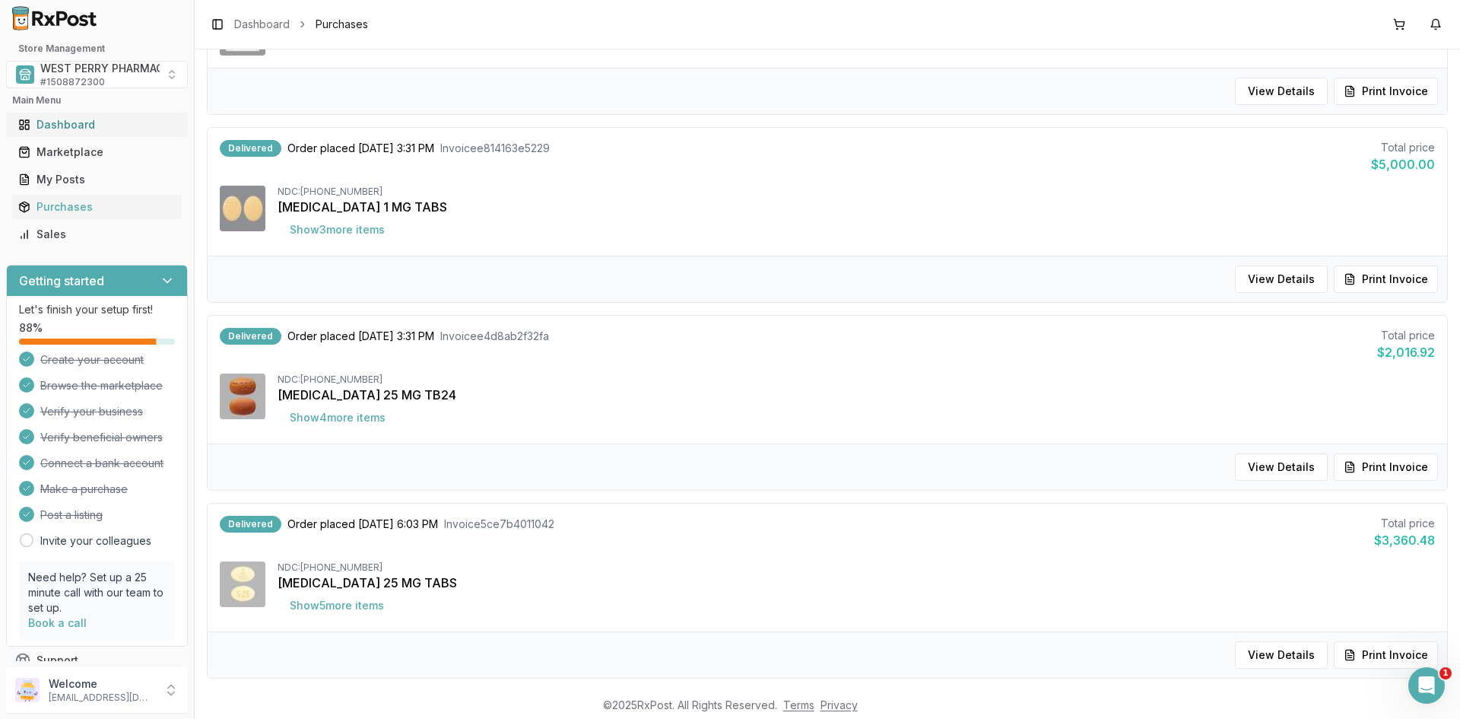
click at [35, 116] on link "Dashboard" at bounding box center [97, 124] width 170 height 27
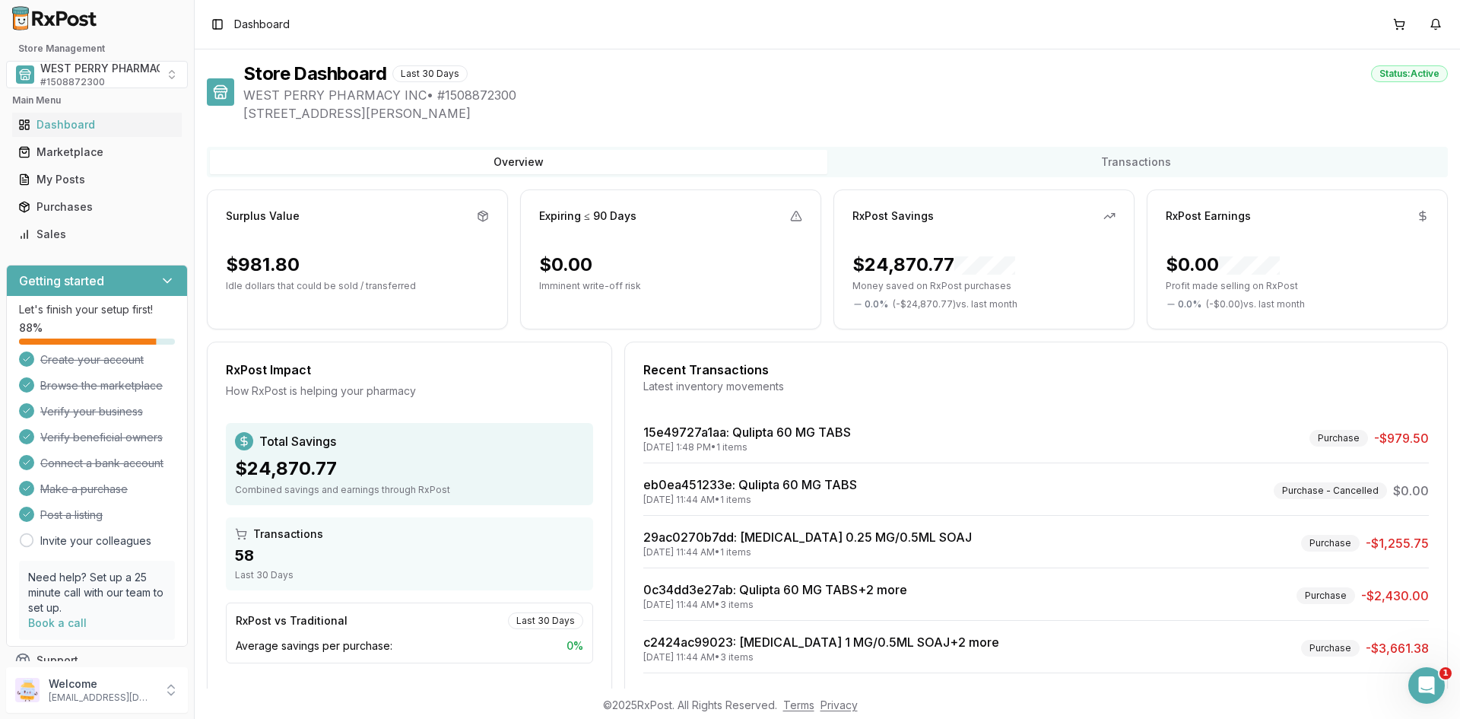
drag, startPoint x: 1368, startPoint y: 154, endPoint x: 1030, endPoint y: 133, distance: 338.3
click at [1368, 154] on button "Transactions" at bounding box center [1135, 162] width 617 height 24
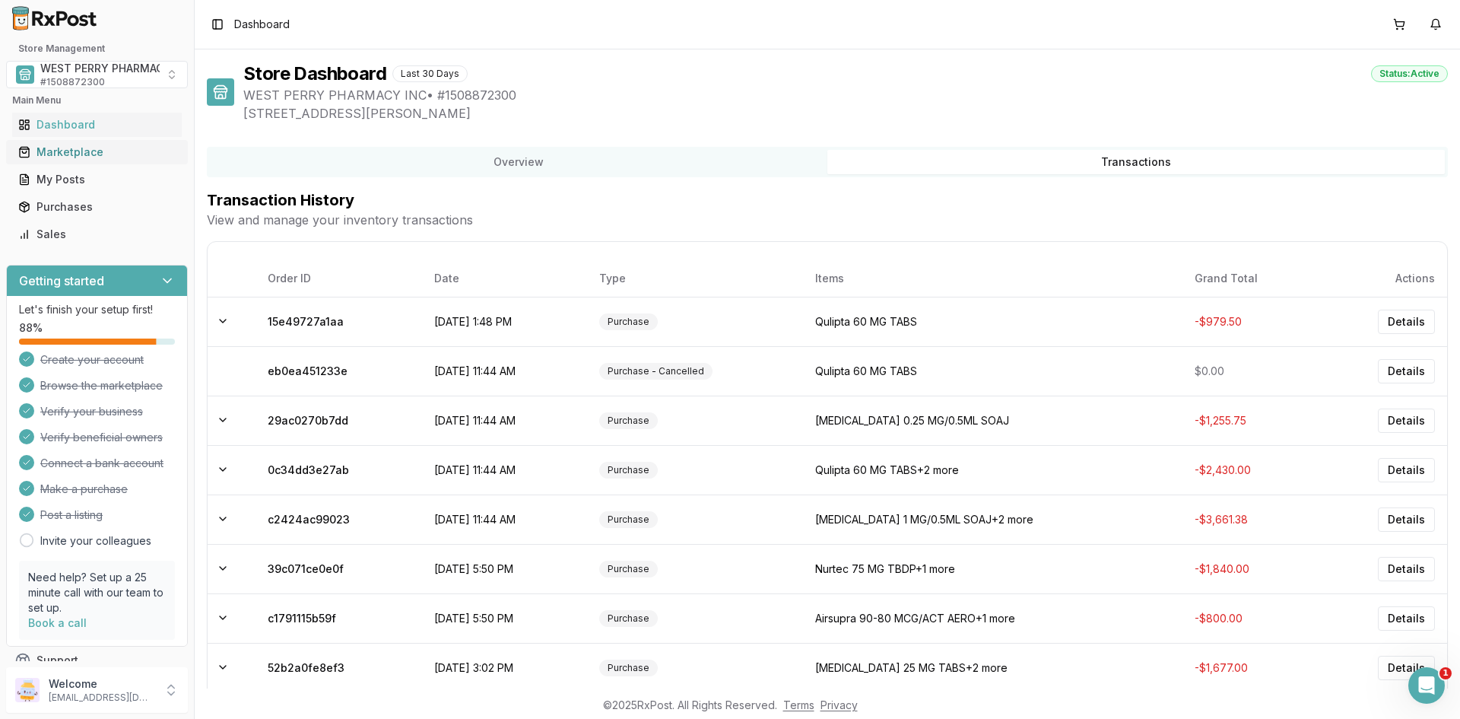
click at [44, 147] on div "Marketplace" at bounding box center [96, 151] width 157 height 15
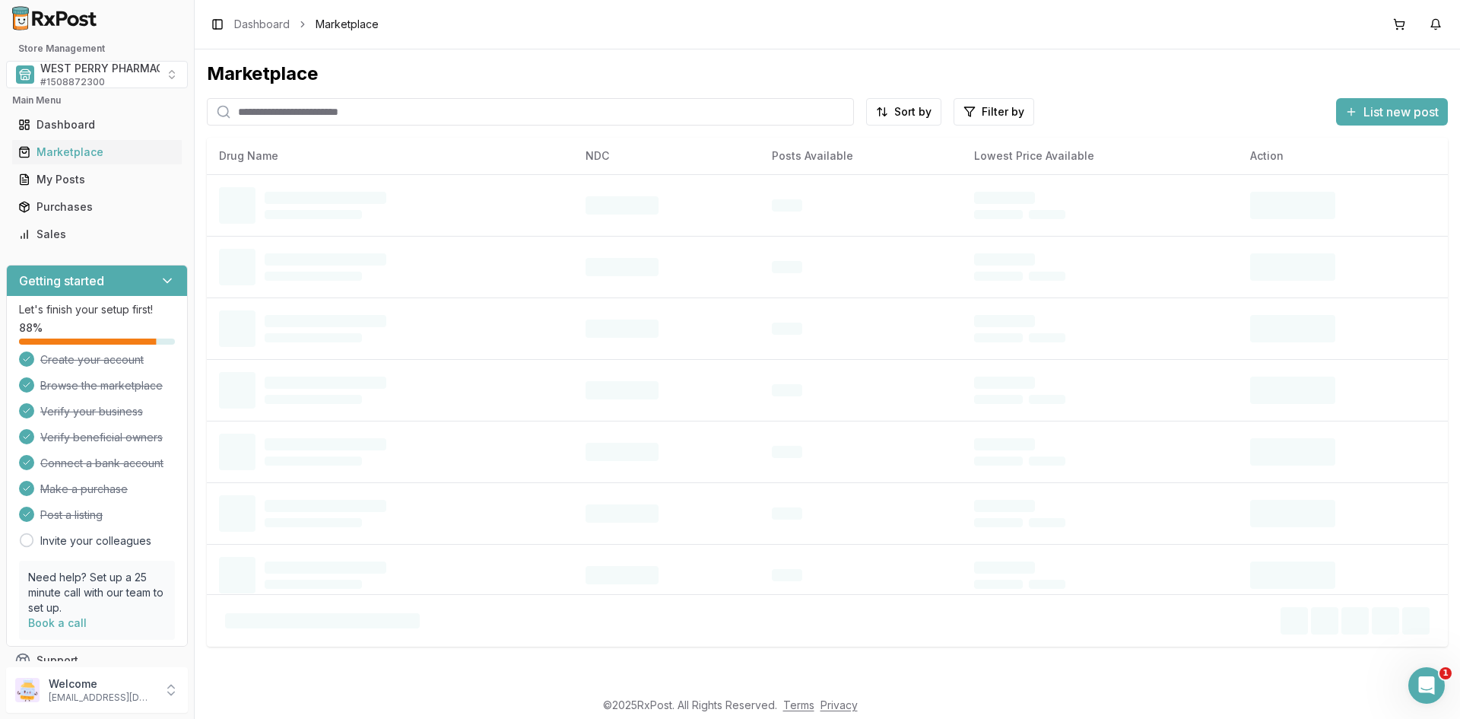
click at [297, 110] on input "search" at bounding box center [530, 111] width 647 height 27
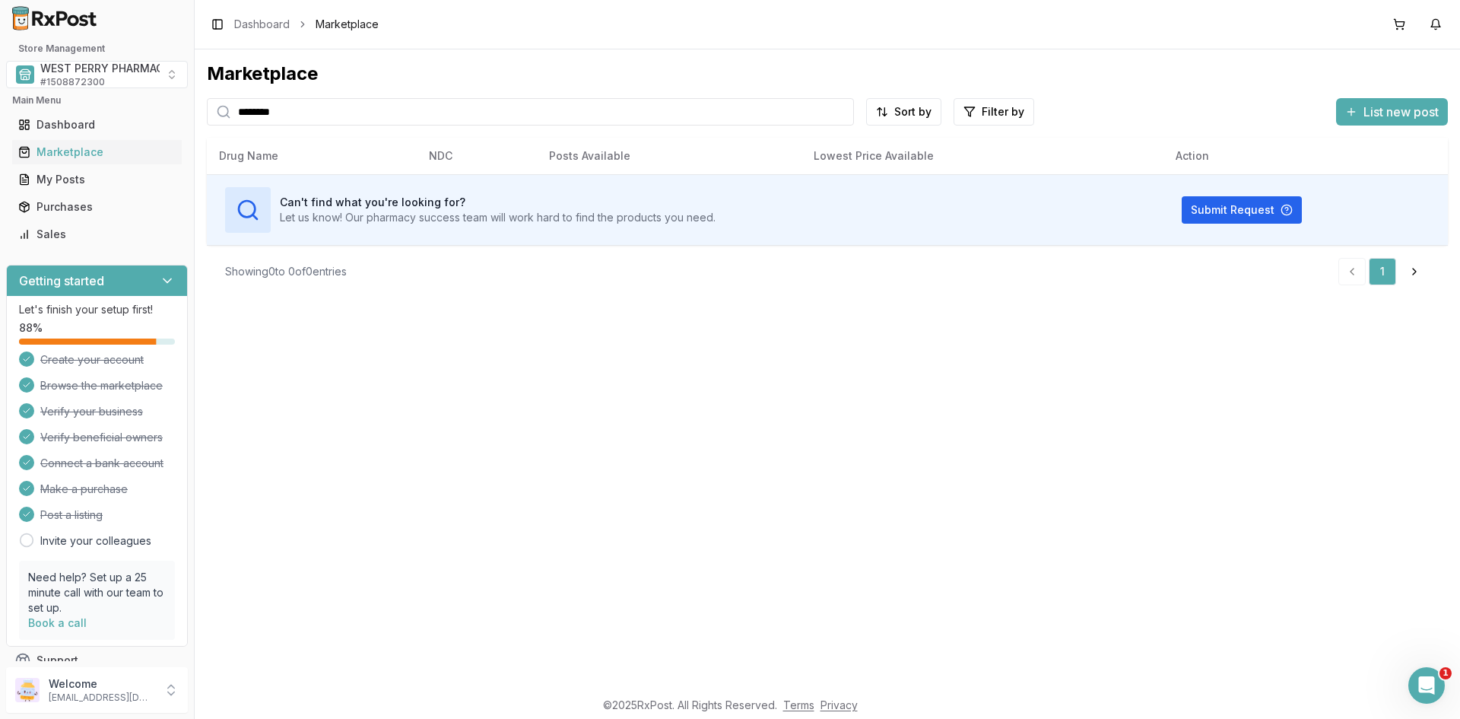
drag, startPoint x: 308, startPoint y: 113, endPoint x: 100, endPoint y: 106, distance: 207.7
click at [100, 106] on div "Store Management WEST PERRY PHARMACY INC # 1508872300 Main Menu Dashboard Marke…" at bounding box center [730, 359] width 1460 height 719
type input "******"
click at [51, 173] on div "My Posts" at bounding box center [96, 179] width 157 height 15
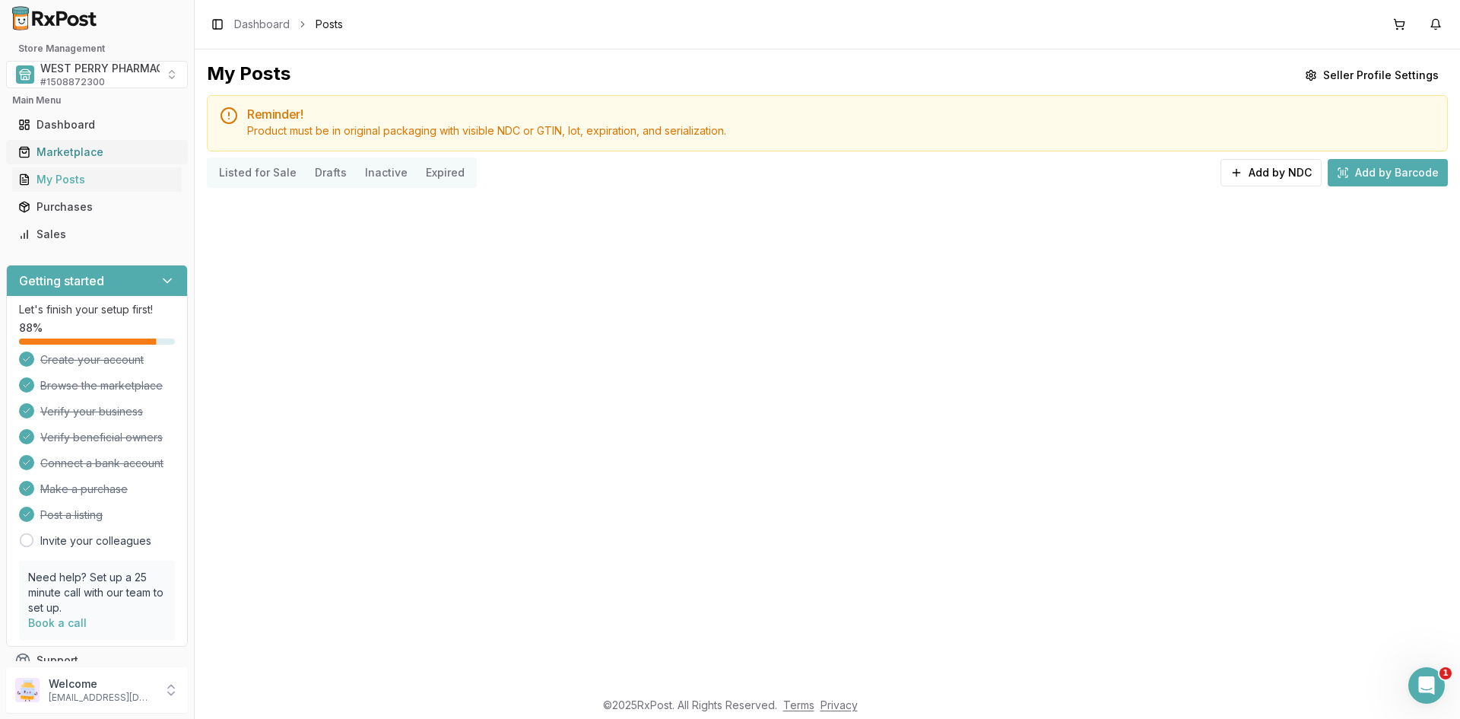
click at [59, 155] on div "Marketplace" at bounding box center [96, 151] width 157 height 15
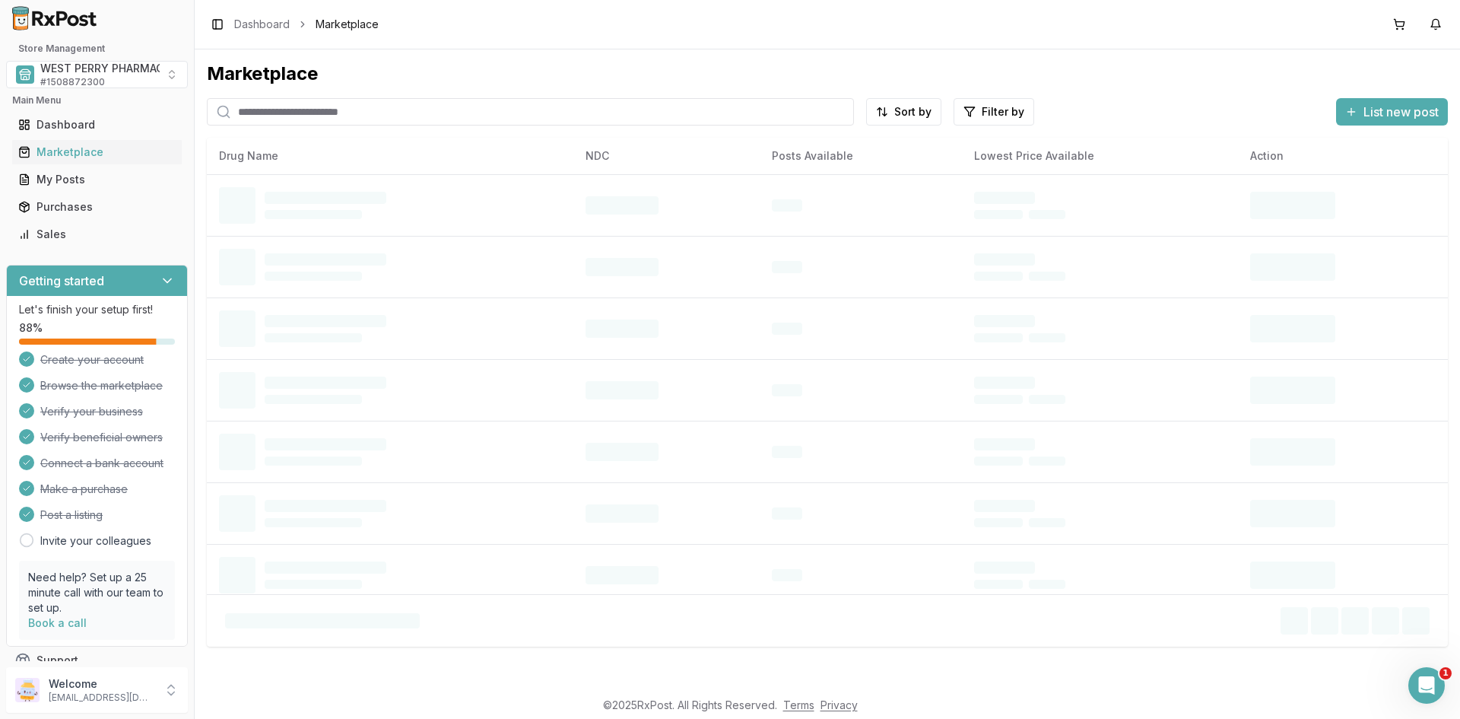
click at [270, 116] on input "search" at bounding box center [530, 111] width 647 height 27
type input "******"
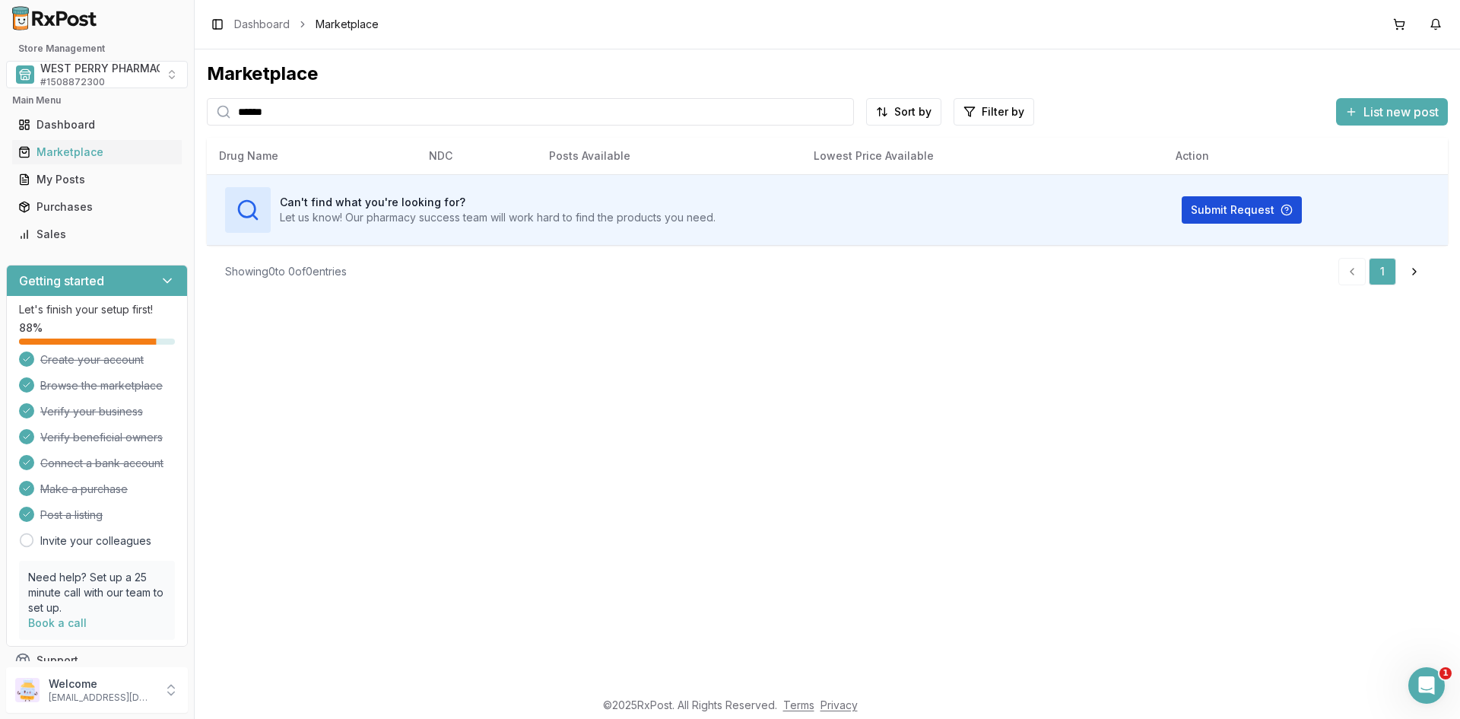
click at [1206, 202] on button "Submit Request" at bounding box center [1242, 209] width 120 height 27
